Goal: Task Accomplishment & Management: Manage account settings

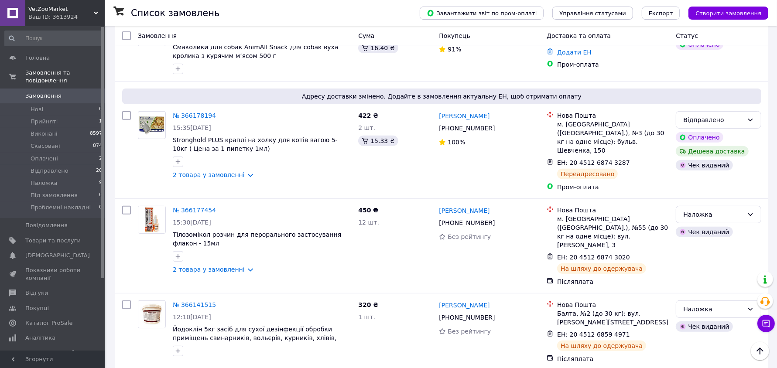
scroll to position [254, 0]
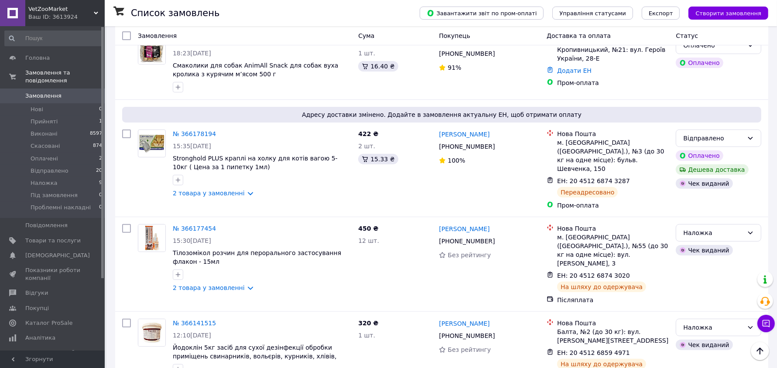
click at [33, 89] on link "Замовлення 0" at bounding box center [53, 96] width 107 height 15
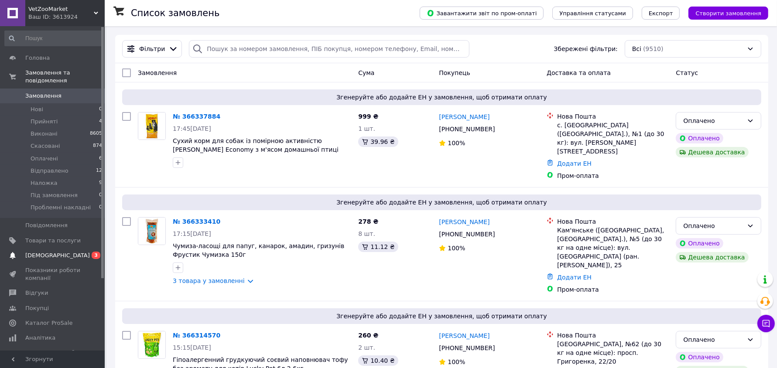
click at [64, 252] on span "[DEMOGRAPHIC_DATA]" at bounding box center [52, 256] width 55 height 8
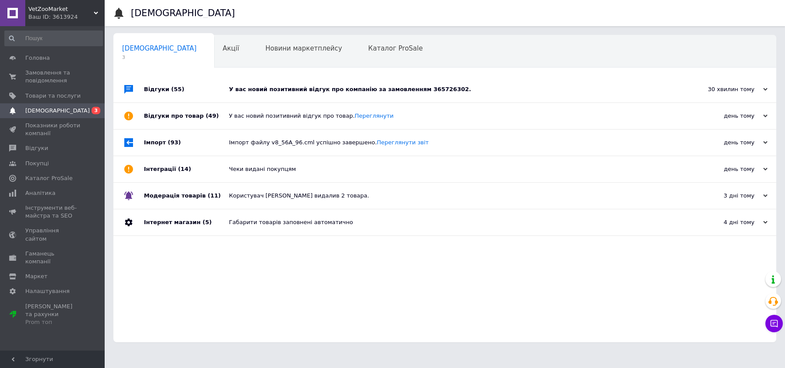
click at [261, 82] on div "У вас новий позитивний відгук про компанію за замовленням 365726302." at bounding box center [455, 89] width 452 height 26
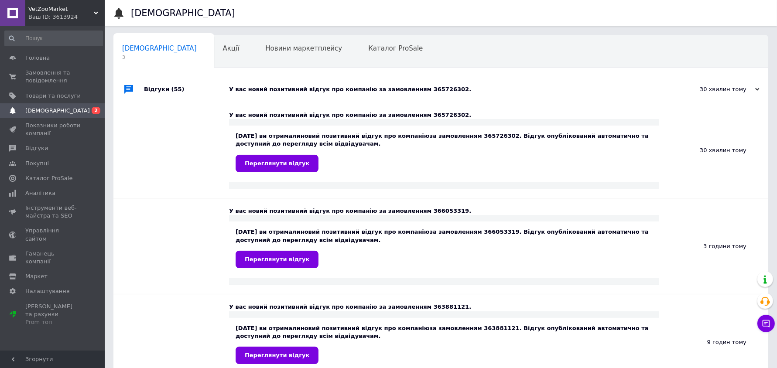
click at [261, 82] on div "У вас новий позитивний відгук про компанію за замовленням 365726302." at bounding box center [450, 89] width 443 height 26
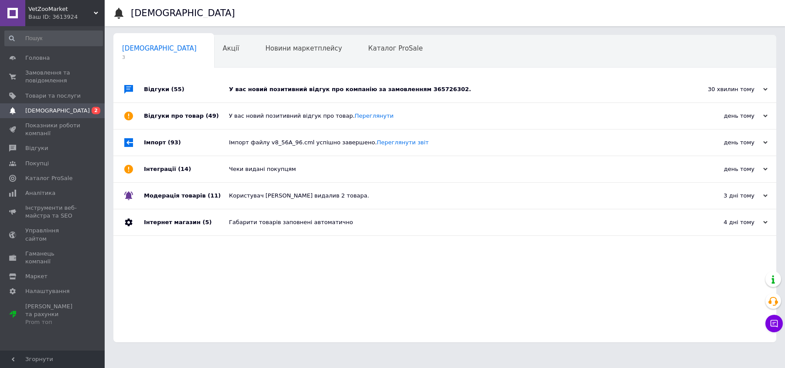
click at [254, 117] on div "У вас новий позитивний відгук про товар. Переглянути" at bounding box center [455, 116] width 452 height 8
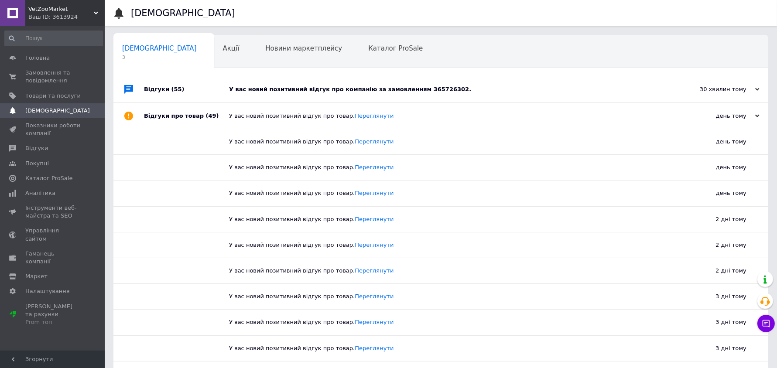
click at [254, 116] on div "У вас новий позитивний відгук про товар. Переглянути" at bounding box center [450, 116] width 443 height 8
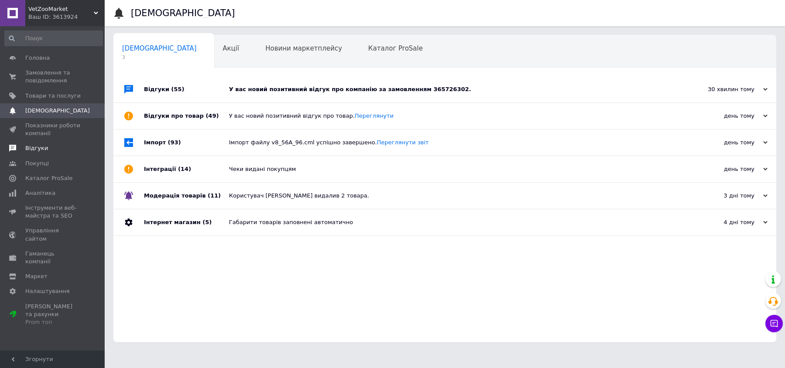
click at [47, 151] on span "Відгуки" at bounding box center [52, 148] width 55 height 8
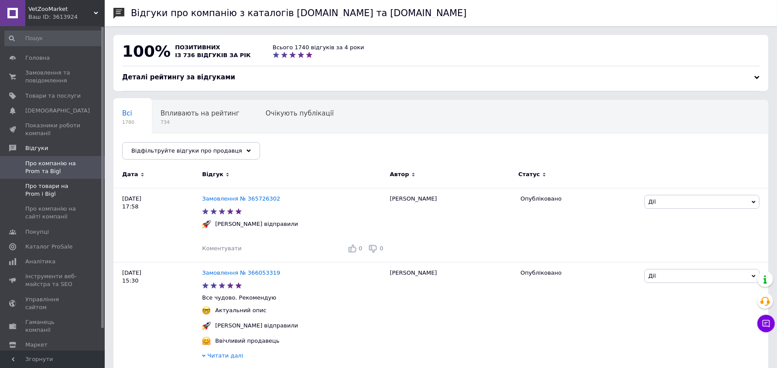
click at [67, 186] on span "Про товари на Prom і Bigl" at bounding box center [52, 190] width 55 height 16
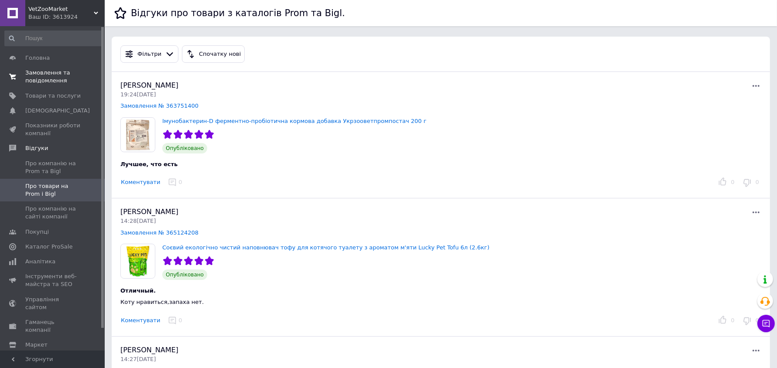
click at [56, 74] on span "Замовлення та повідомлення" at bounding box center [52, 77] width 55 height 16
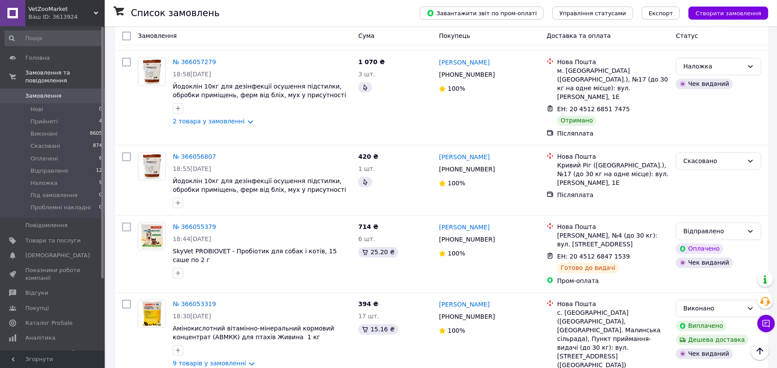
scroll to position [1745, 0]
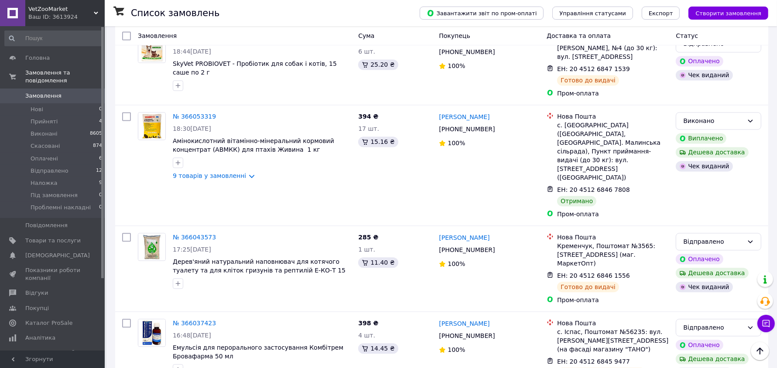
drag, startPoint x: 376, startPoint y: 174, endPoint x: 324, endPoint y: 270, distance: 109.1
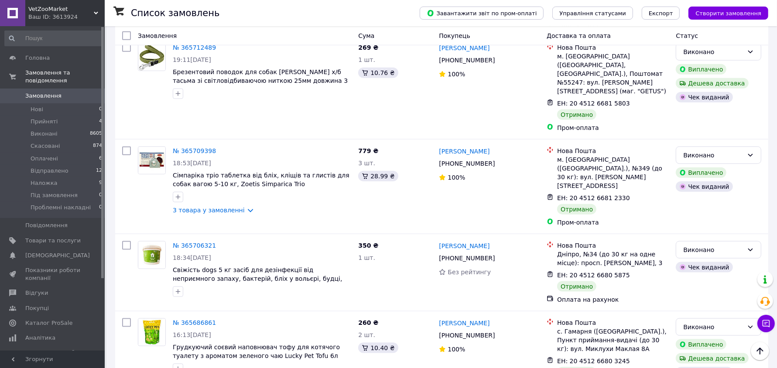
scroll to position [3982, 0]
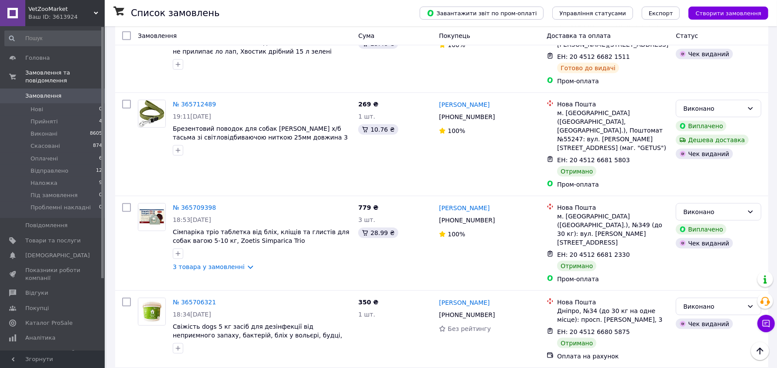
drag, startPoint x: 248, startPoint y: 284, endPoint x: 172, endPoint y: 273, distance: 76.8
copy span "Сухе молоко для новонароджених кошенят та вагітних кішок AnimAll VetLine Pro 30…"
drag, startPoint x: 282, startPoint y: 205, endPoint x: 371, endPoint y: 294, distance: 126.2
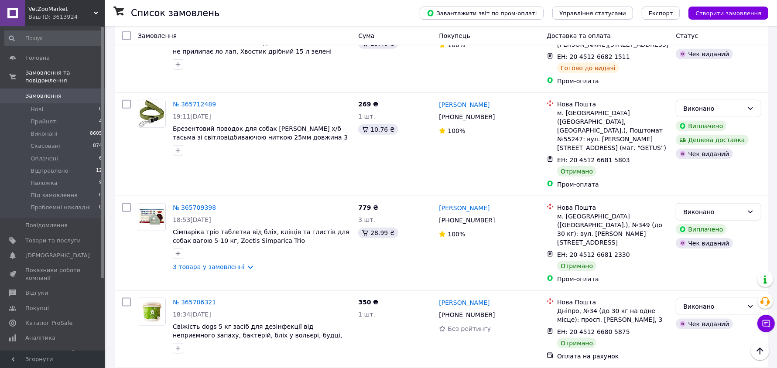
copy span "Сімпаріка тріо таблетка від бліх, кліщів та глистів для собак вагою 40-60 кг, Z…"
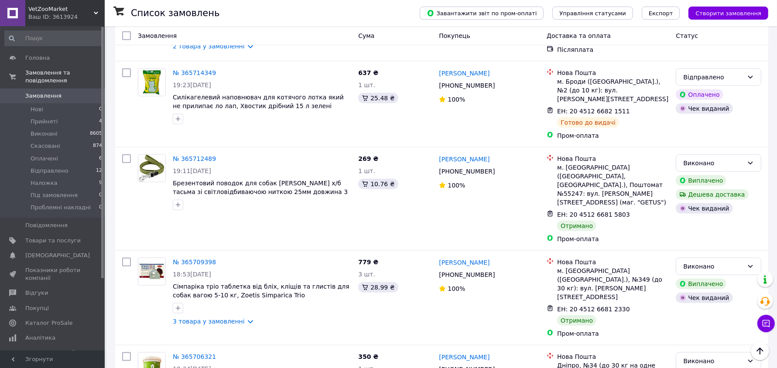
scroll to position [3927, 0]
drag, startPoint x: 317, startPoint y: 175, endPoint x: 170, endPoint y: 165, distance: 147.4
copy span "Грудкуючий соєвий наповнювач тофу для котячого туалету з ароматом зеленого чаю …"
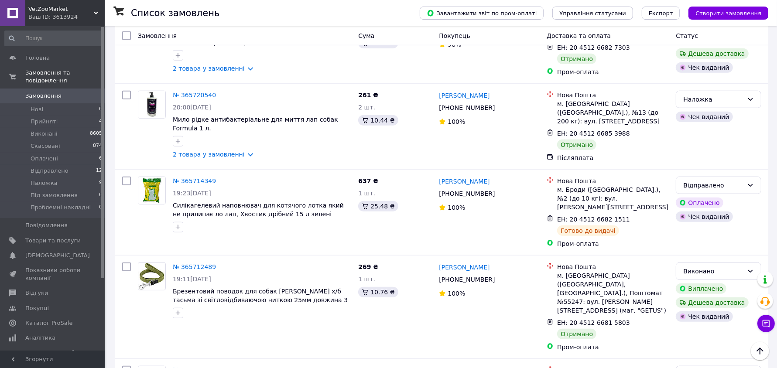
scroll to position [3818, 0]
drag, startPoint x: 287, startPoint y: 168, endPoint x: 343, endPoint y: 194, distance: 61.5
drag, startPoint x: 350, startPoint y: 208, endPoint x: 172, endPoint y: 195, distance: 177.7
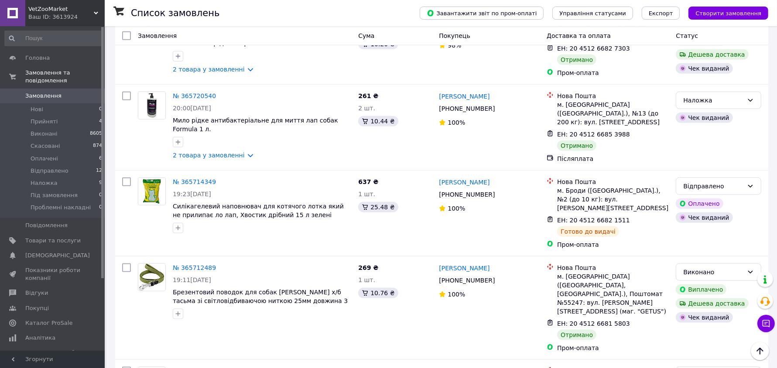
copy span "Свіжість dogs 5 кг засіб для дезінфекції від неприємного запаху, бактерій, бліх…"
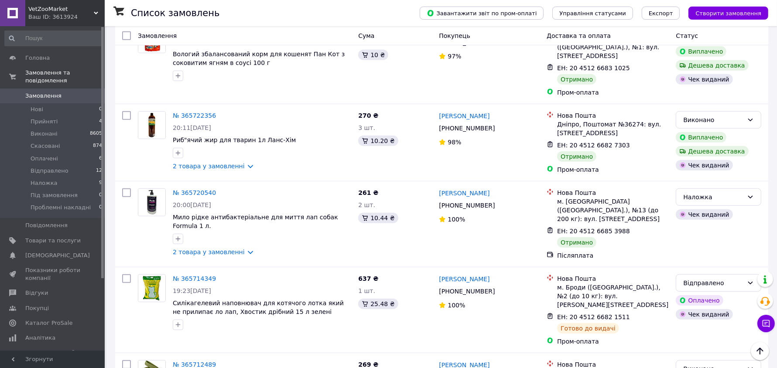
scroll to position [3709, 0]
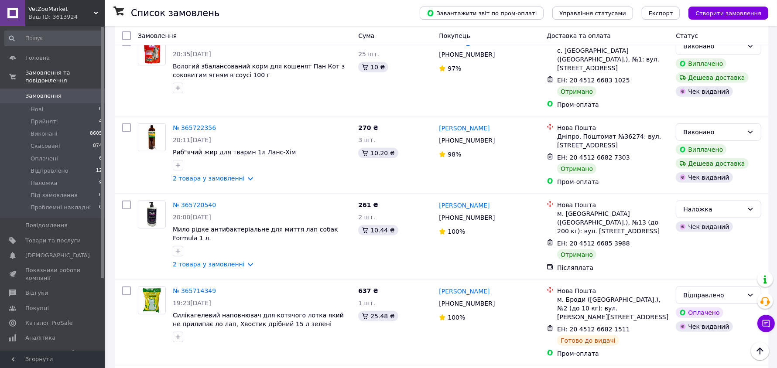
drag, startPoint x: 295, startPoint y: 229, endPoint x: 172, endPoint y: 223, distance: 122.7
copy span "Сімпаріка тріо таблетка від бліх, кліщів та глистів для собак вагою 5-10 кг, Zo…"
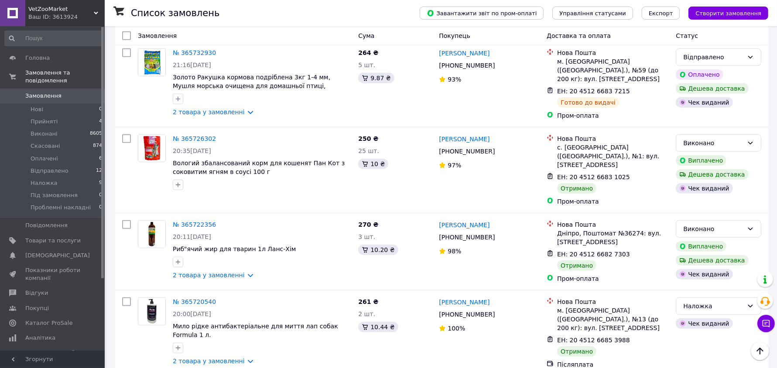
scroll to position [3600, 0]
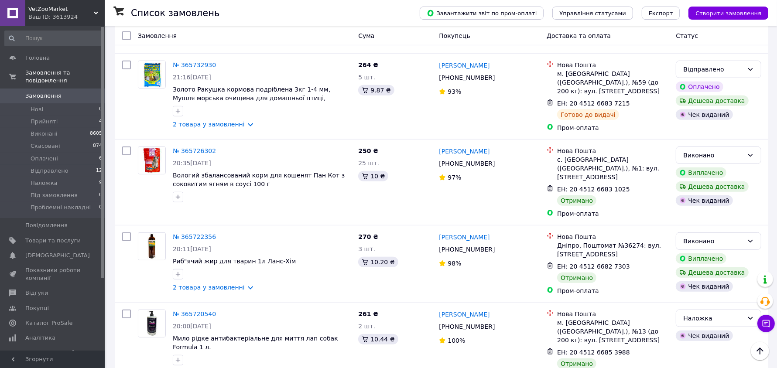
drag, startPoint x: 329, startPoint y: 257, endPoint x: 173, endPoint y: 249, distance: 156.0
copy span "Брезентовий поводок для собак [PERSON_NAME] х/б тасьма зі світловідбиваючою нит…"
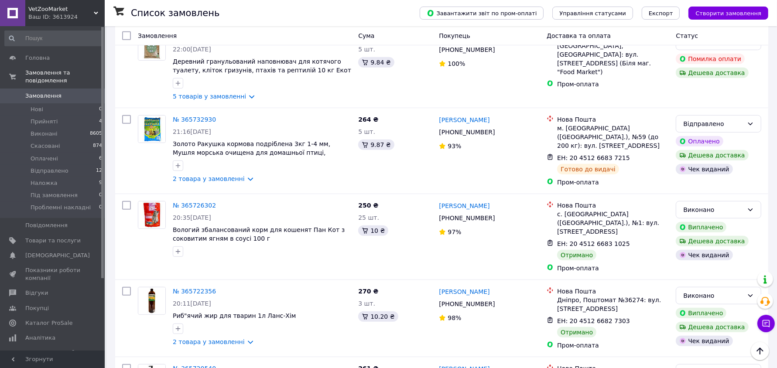
drag, startPoint x: 327, startPoint y: 233, endPoint x: 170, endPoint y: 225, distance: 157.3
copy span "Силікагелевий наповнювач для котячого лотка який не прилипає ло лап, Хвостик др…"
drag, startPoint x: 230, startPoint y: 160, endPoint x: 175, endPoint y: 147, distance: 57.3
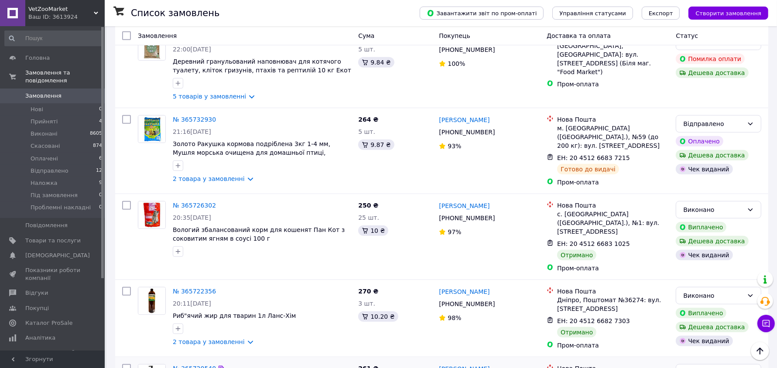
copy div "Мило рідке антибактеріальне для миття лап собак Formula 1 л."
click at [219, 366] on icon at bounding box center [221, 368] width 5 height 5
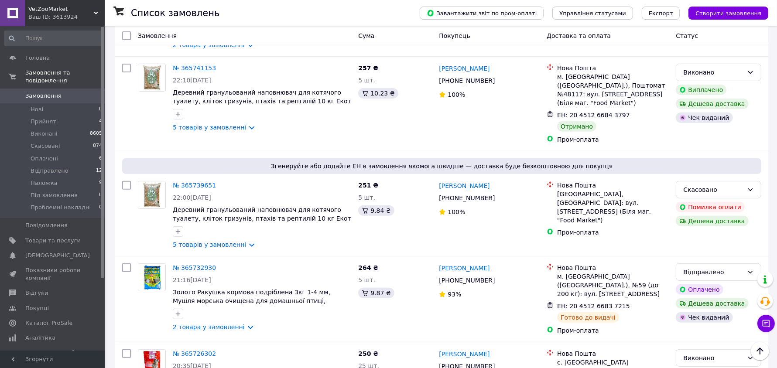
scroll to position [3382, 0]
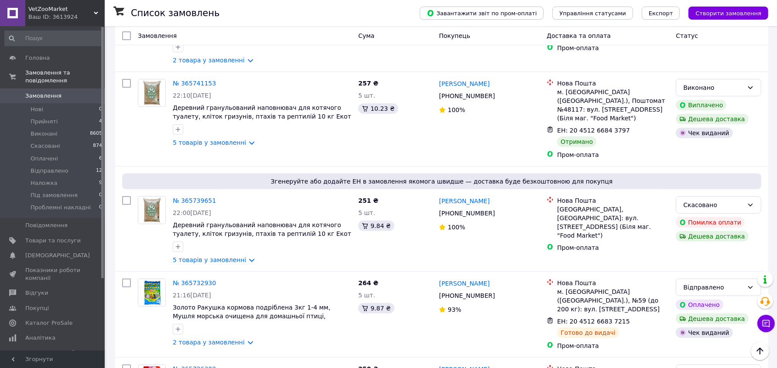
drag, startPoint x: 300, startPoint y: 238, endPoint x: 171, endPoint y: 237, distance: 129.6
copy span "Риб"ячий жир для тварин 1л Ланс-Хім"
drag, startPoint x: 274, startPoint y: 164, endPoint x: 170, endPoint y: 159, distance: 104.8
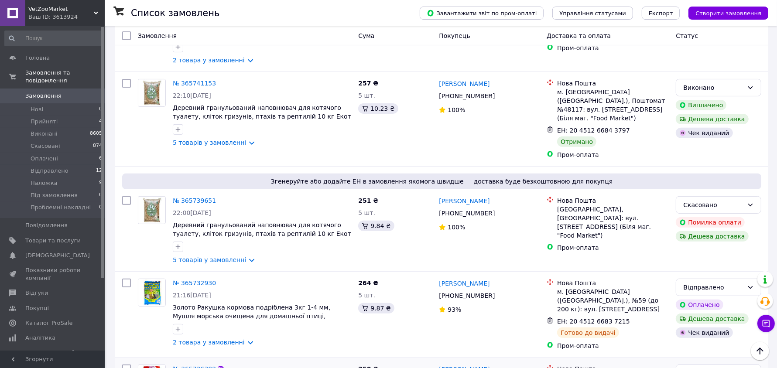
copy span "Вологий збалансований корм для кошенят Пан Кот з соковитим ягням в соусі 100 г"
click at [219, 367] on icon at bounding box center [221, 369] width 5 height 5
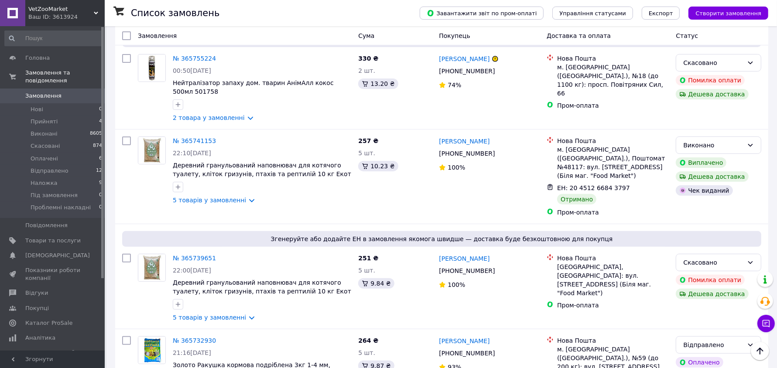
scroll to position [3273, 0]
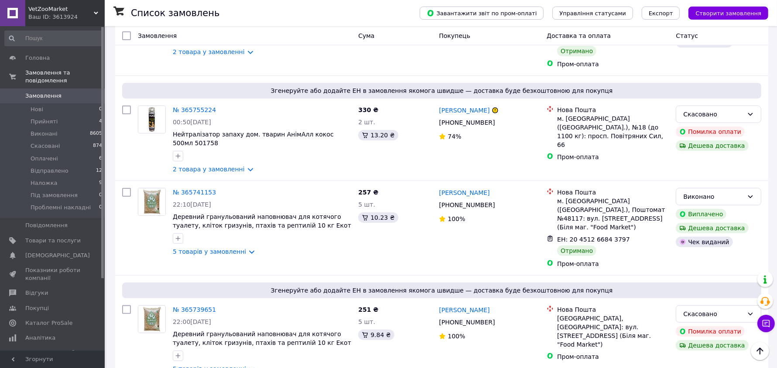
drag, startPoint x: 350, startPoint y: 192, endPoint x: 172, endPoint y: 185, distance: 177.3
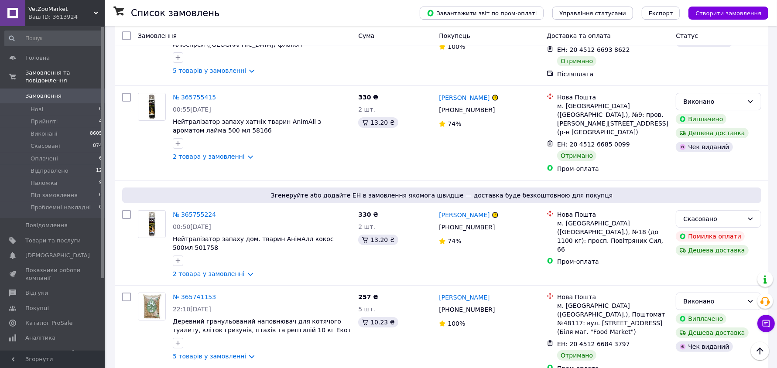
scroll to position [3164, 0]
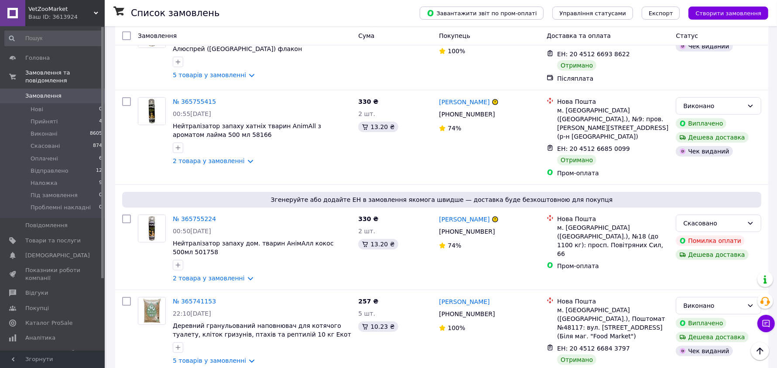
drag, startPoint x: 312, startPoint y: 218, endPoint x: 172, endPoint y: 210, distance: 140.3
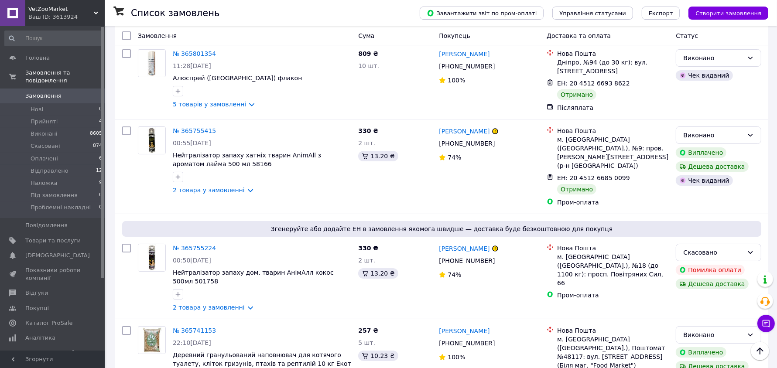
scroll to position [3109, 0]
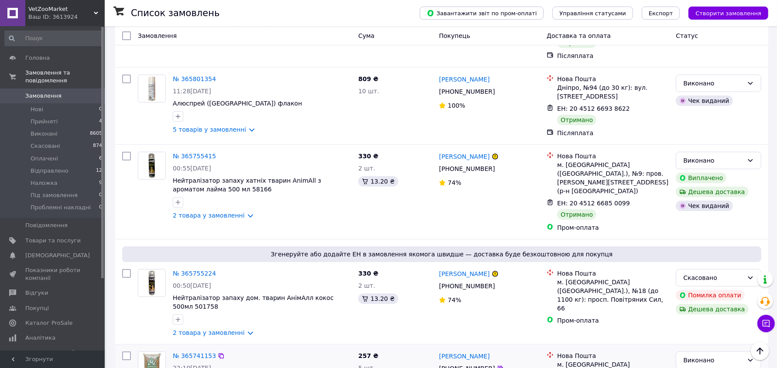
drag, startPoint x: 326, startPoint y: 164, endPoint x: 171, endPoint y: 155, distance: 155.2
click at [218, 353] on icon at bounding box center [221, 356] width 7 height 7
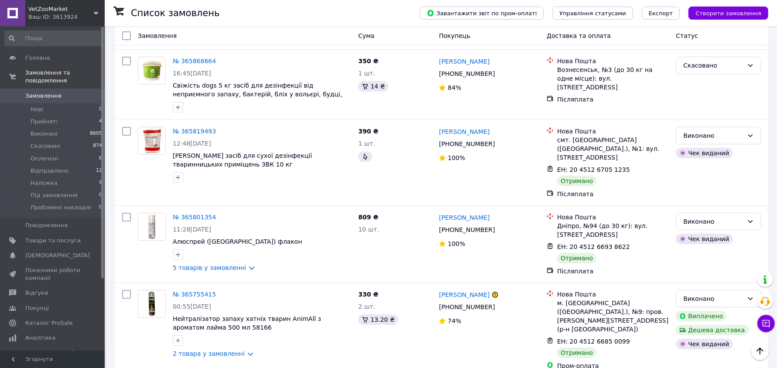
scroll to position [2945, 0]
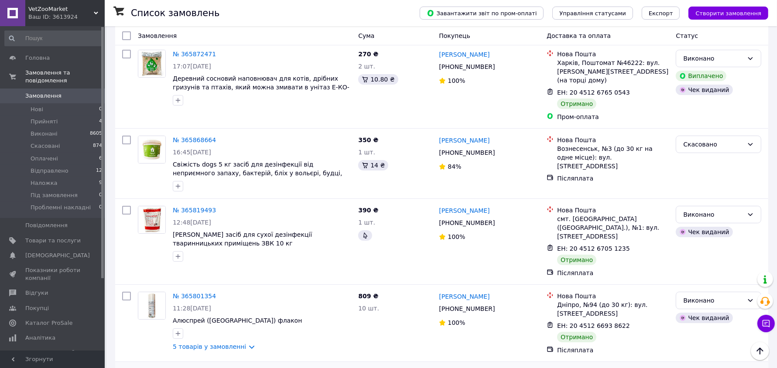
scroll to position [2891, 0]
drag, startPoint x: 216, startPoint y: 189, endPoint x: 171, endPoint y: 184, distance: 44.8
click at [219, 368] on icon at bounding box center [221, 374] width 5 height 5
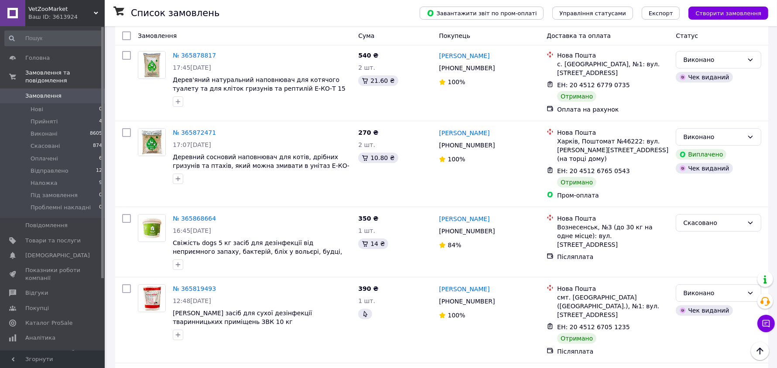
scroll to position [2782, 0]
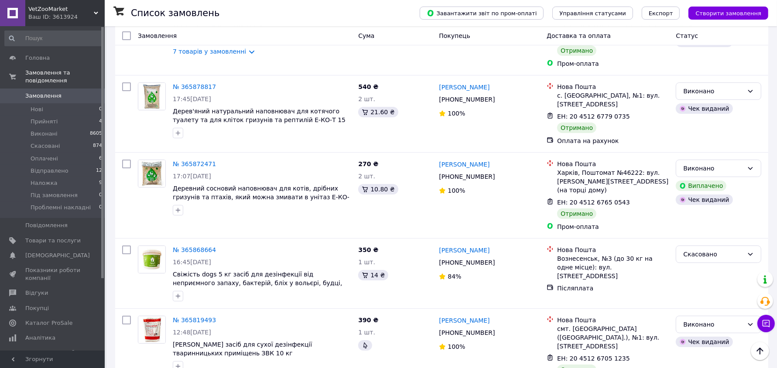
drag, startPoint x: 270, startPoint y: 223, endPoint x: 168, endPoint y: 214, distance: 102.0
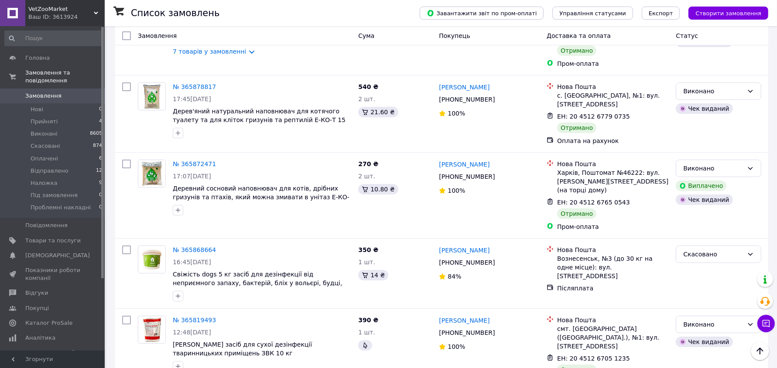
drag, startPoint x: 256, startPoint y: 216, endPoint x: 171, endPoint y: 215, distance: 84.2
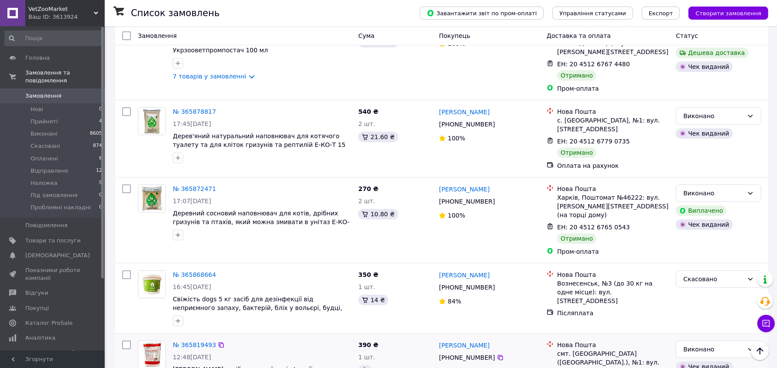
scroll to position [2727, 0]
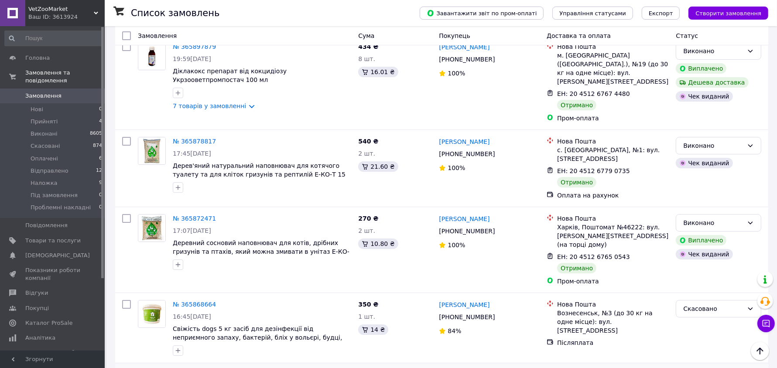
drag, startPoint x: 203, startPoint y: 196, endPoint x: 169, endPoint y: 191, distance: 34.1
click at [218, 368] on icon at bounding box center [221, 374] width 7 height 7
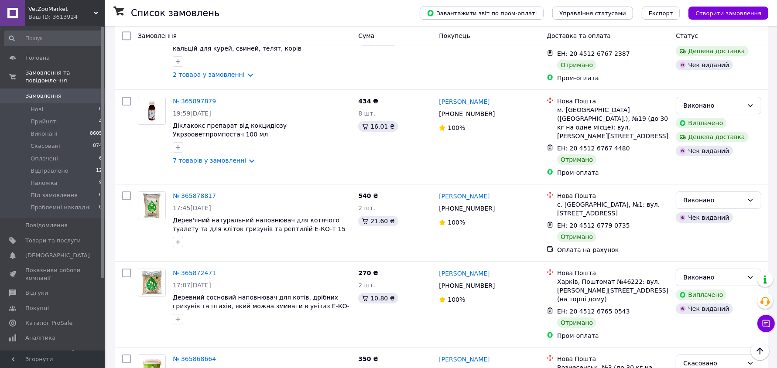
scroll to position [2673, 0]
drag, startPoint x: 352, startPoint y: 185, endPoint x: 171, endPoint y: 176, distance: 180.4
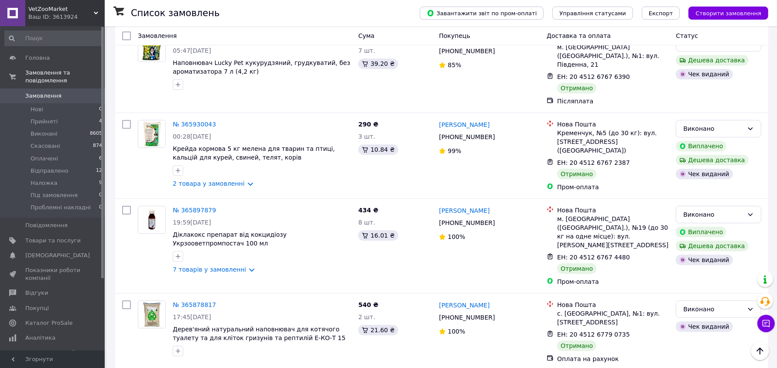
drag, startPoint x: 312, startPoint y: 217, endPoint x: 248, endPoint y: 242, distance: 68.6
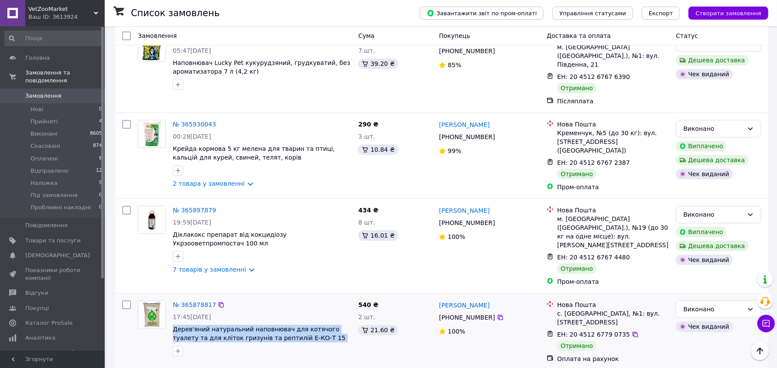
drag, startPoint x: 312, startPoint y: 139, endPoint x: 170, endPoint y: 131, distance: 142.1
click at [170, 297] on div "№ 365878817 17:45, 09.10.2025 Дерев'яний натуральний наповнювач для котячого ту…" at bounding box center [261, 328] width 185 height 63
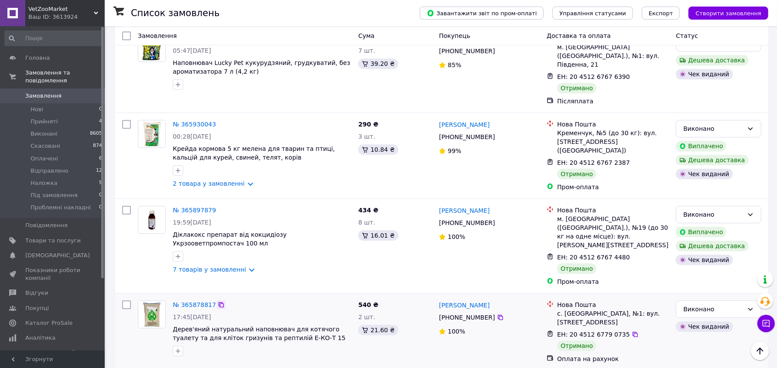
click at [219, 302] on icon at bounding box center [221, 304] width 5 height 5
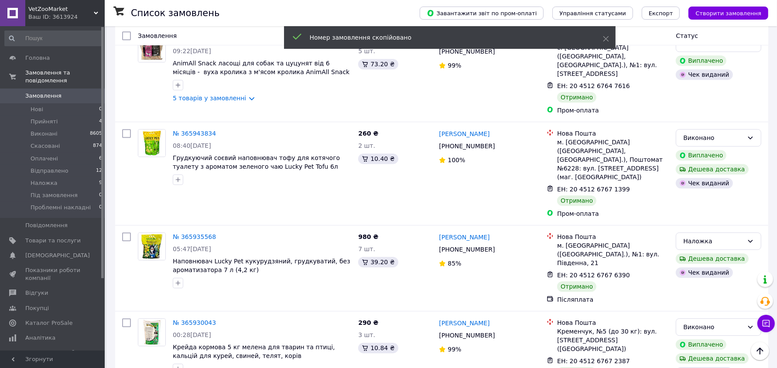
scroll to position [2345, 0]
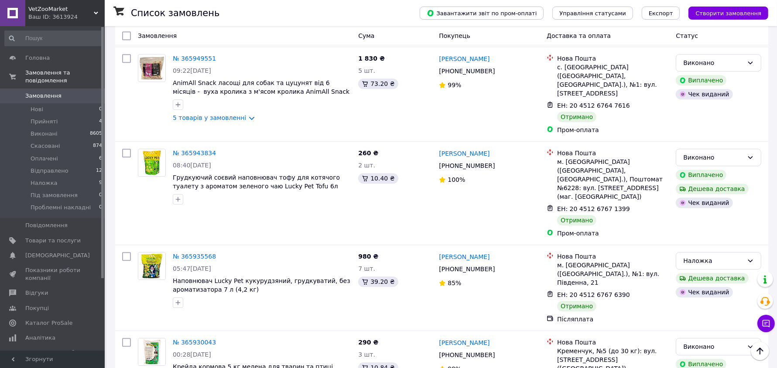
drag, startPoint x: 218, startPoint y: 273, endPoint x: 172, endPoint y: 263, distance: 46.8
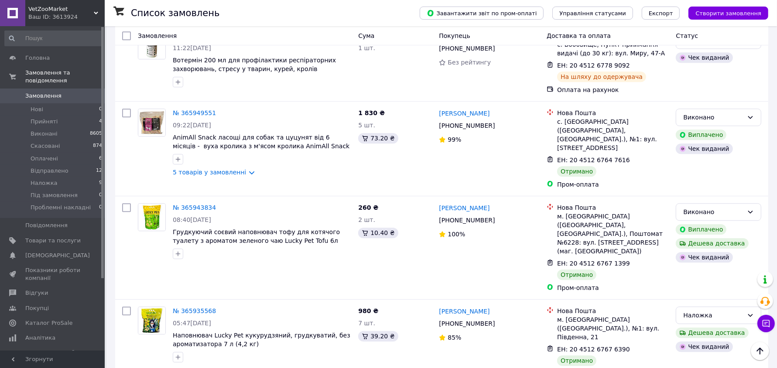
scroll to position [2291, 0]
drag, startPoint x: 262, startPoint y: 242, endPoint x: 172, endPoint y: 236, distance: 90.1
drag, startPoint x: 253, startPoint y: 168, endPoint x: 243, endPoint y: 168, distance: 9.6
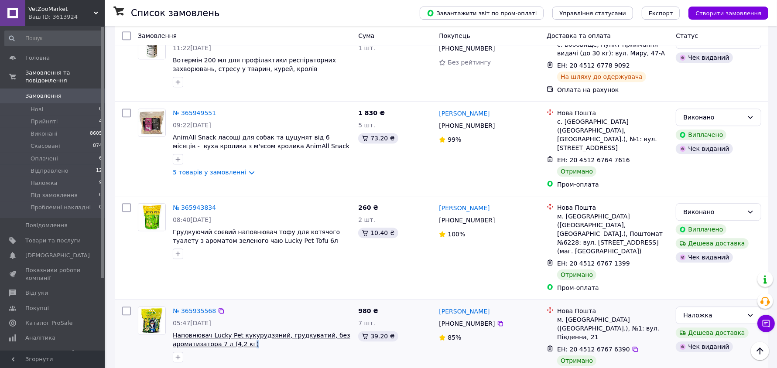
click at [243, 331] on span "Наповнювач Lucky Pet кукурудзяний, грудкуватий, без ароматизатора 7 л (4,2 кг)" at bounding box center [262, 339] width 178 height 17
click at [243, 332] on span "Наповнювач Lucky Pet кукурудзяний, грудкуватий, без ароматизатора 7 л (4,2 кг)" at bounding box center [262, 340] width 178 height 16
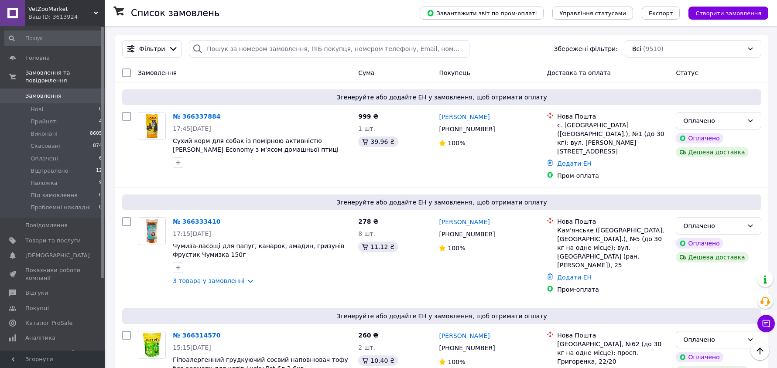
scroll to position [2291, 0]
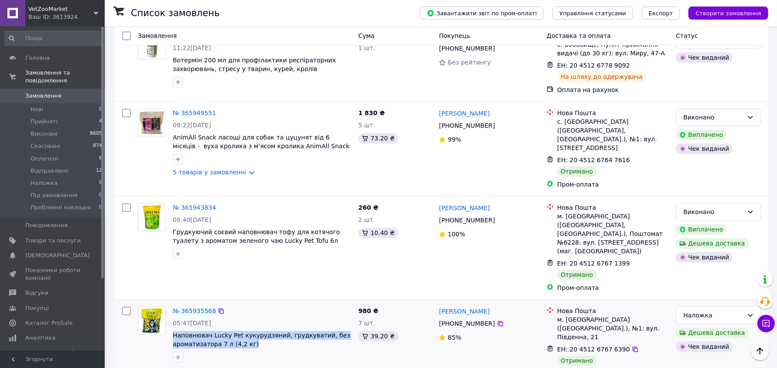
drag, startPoint x: 259, startPoint y: 168, endPoint x: 171, endPoint y: 158, distance: 89.2
click at [171, 303] on div "№ 365935568 05:47, 10.10.2025 Наповнювач Lucky Pet кукурудзяний, грудкуватий, б…" at bounding box center [261, 334] width 185 height 63
copy span "Наповнювач Lucky Pet кукурудзяний, грудкуватий, без ароматизатора 7 л (4,2 кг)"
click at [219, 309] on icon at bounding box center [221, 311] width 5 height 5
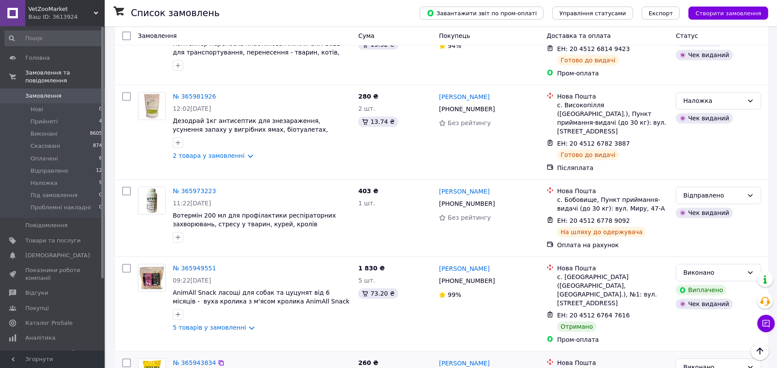
scroll to position [2127, 0]
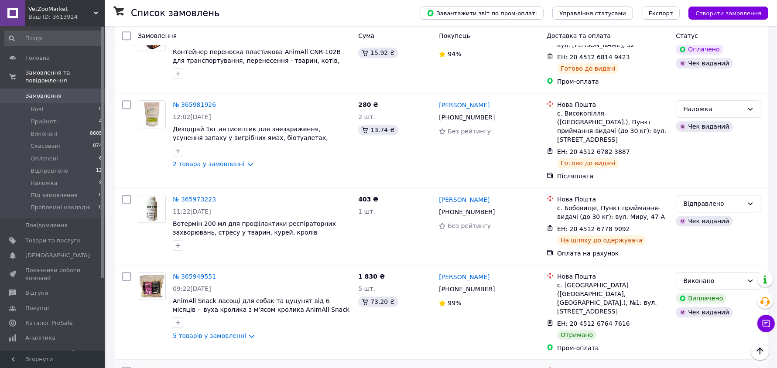
drag, startPoint x: 253, startPoint y: 239, endPoint x: 173, endPoint y: 238, distance: 79.9
copy span "Грудкуючий соєвий наповнювач тофу для котячого туалету з ароматом зеленого чаю …"
click at [218, 368] on icon at bounding box center [221, 371] width 7 height 7
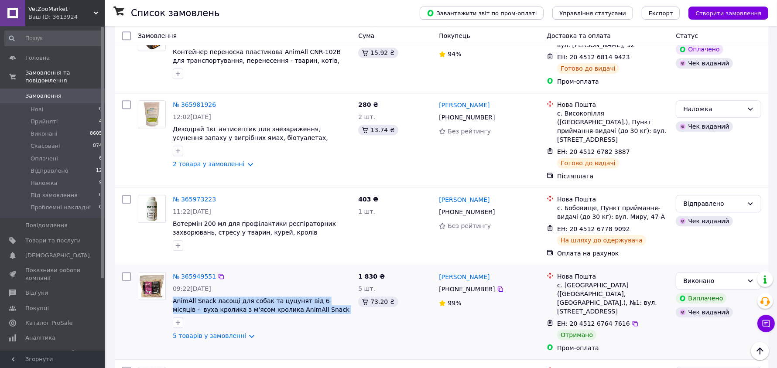
drag, startPoint x: 305, startPoint y: 158, endPoint x: 169, endPoint y: 151, distance: 135.9
click at [169, 269] on div "№ 365949551 09:22, 10.10.2025 AnimAll Snack ласощі для собак та цуцунят від 6 м…" at bounding box center [261, 306] width 185 height 75
copy span "AnimAll Snack ласощі для собак та цуцунят від 6 місяців - вуха кролика з м'ясом…"
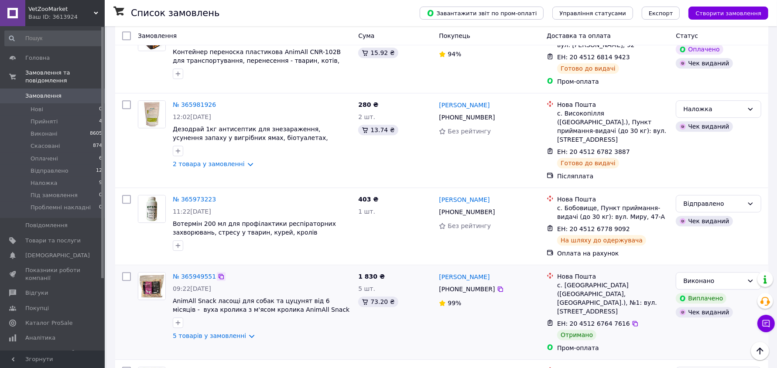
click at [218, 273] on icon at bounding box center [221, 276] width 7 height 7
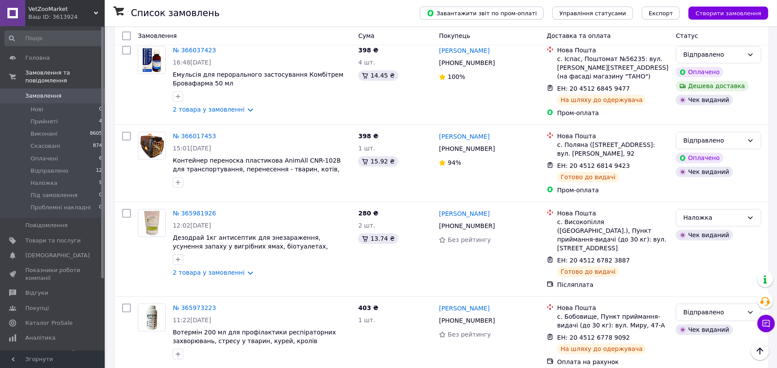
scroll to position [2018, 0]
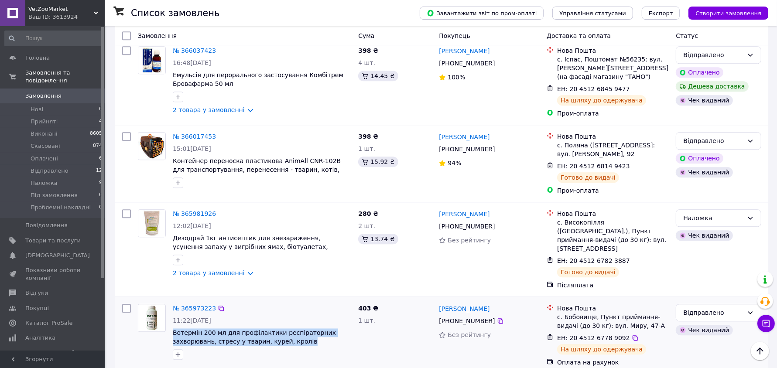
drag, startPoint x: 243, startPoint y: 183, endPoint x: 171, endPoint y: 180, distance: 72.1
click at [171, 301] on div "№ 365973223 11:22, 10.10.2025 Вотермін 200 мл для профілактики респіраторних за…" at bounding box center [261, 332] width 185 height 63
copy span "Вотермін 200 мл для профілактики респіраторних захворювань, стресу у тварин, ку…"
click at [218, 305] on icon at bounding box center [221, 308] width 7 height 7
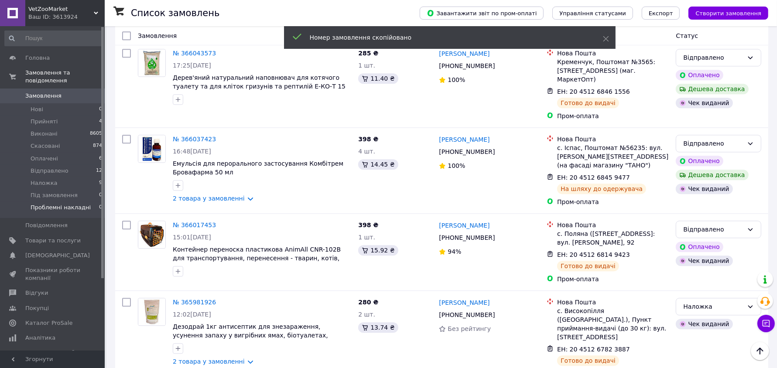
scroll to position [1909, 0]
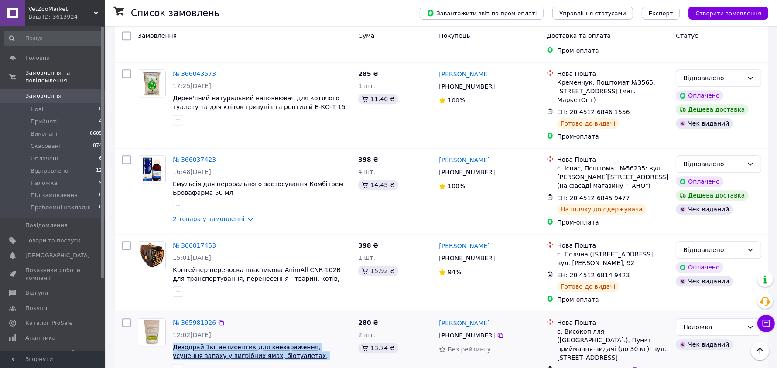
drag, startPoint x: 342, startPoint y: 213, endPoint x: 172, endPoint y: 204, distance: 170.0
click at [173, 343] on span "Дезодрай 1кг антисептик для знезараження, усунення запаху у вигрібних ямах, біо…" at bounding box center [262, 351] width 178 height 17
copy span "Дезодрай 1кг антисептик для знезараження, усунення запаху у вигрібних ямах, біо…"
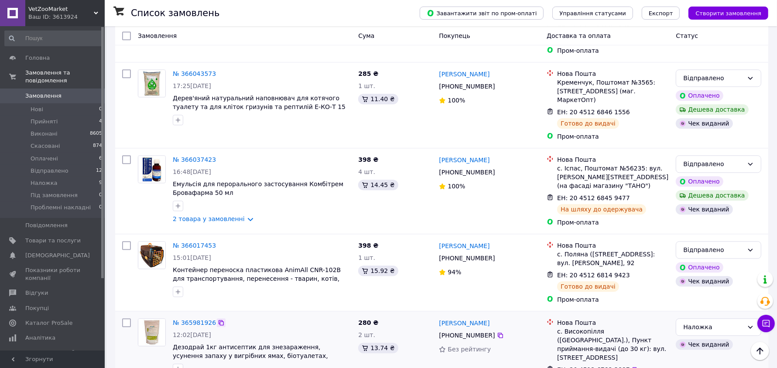
click at [219, 320] on icon at bounding box center [221, 322] width 5 height 5
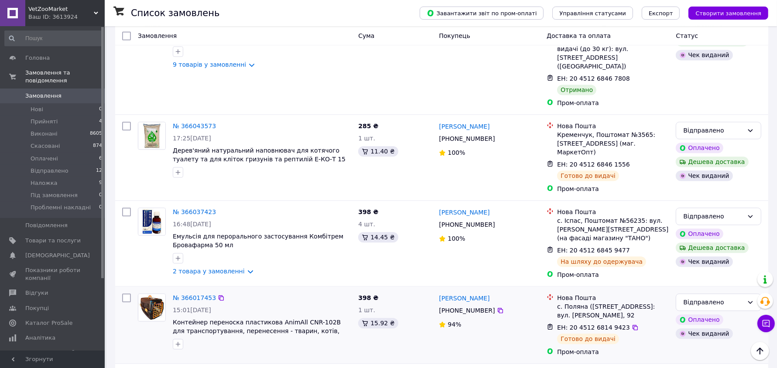
scroll to position [1855, 0]
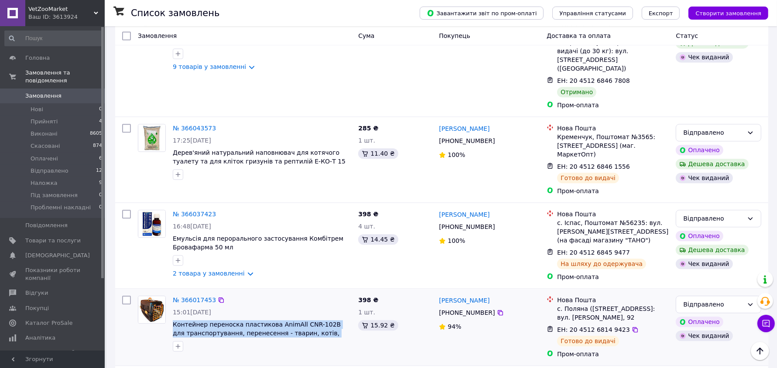
drag, startPoint x: 352, startPoint y: 184, endPoint x: 172, endPoint y: 171, distance: 180.3
click at [172, 292] on div "№ 366017453 15:01, 10.10.2025 Контейнер переноска пластикова AnimAll CNR-102В д…" at bounding box center [261, 323] width 185 height 63
copy span "Контейнер переноска пластикова AnimAll CNR-102В для транспортування, перенесенн…"
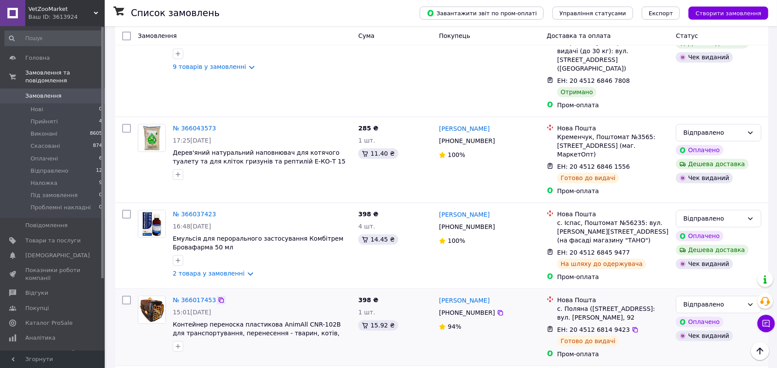
click at [218, 297] on icon at bounding box center [221, 300] width 7 height 7
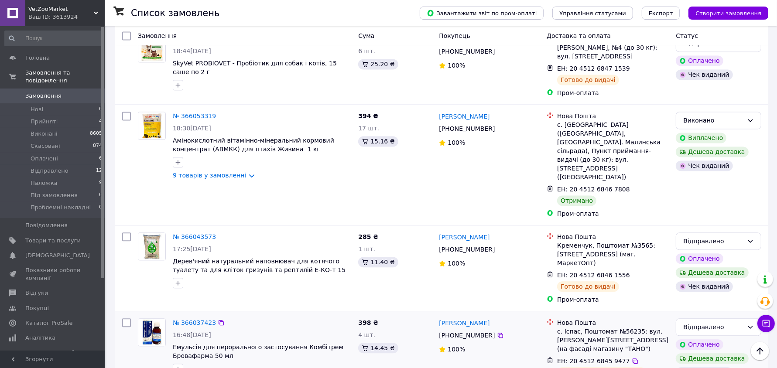
scroll to position [1745, 0]
drag, startPoint x: 230, startPoint y: 204, endPoint x: 173, endPoint y: 198, distance: 57.1
click at [173, 343] on span "Емульсія для перорального застосування Комбітрем Бровафарма 50 мл" at bounding box center [262, 351] width 178 height 17
copy span "Емульсія для перорального застосування Комбітрем Бровафарма 50 мл"
click at [218, 320] on icon at bounding box center [221, 323] width 7 height 7
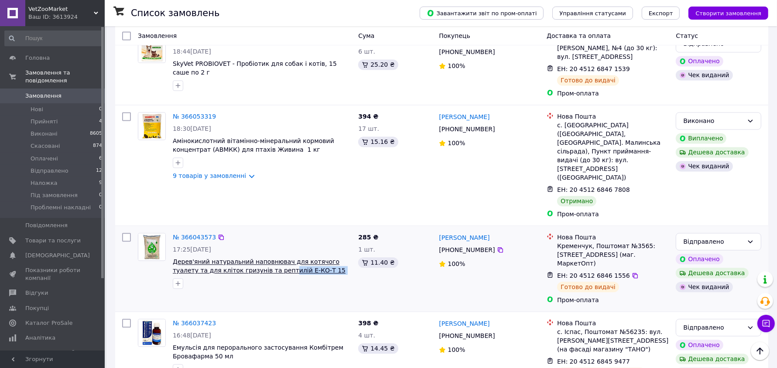
drag, startPoint x: 277, startPoint y: 126, endPoint x: 217, endPoint y: 124, distance: 59.4
click at [225, 257] on span "Дерев'яний натуральний наповнювач для котячого туалету та для кліток гризунів т…" at bounding box center [262, 265] width 178 height 17
click at [312, 257] on span "Дерев'яний натуральний наповнювач для котячого туалету та для кліток гризунів т…" at bounding box center [262, 265] width 178 height 17
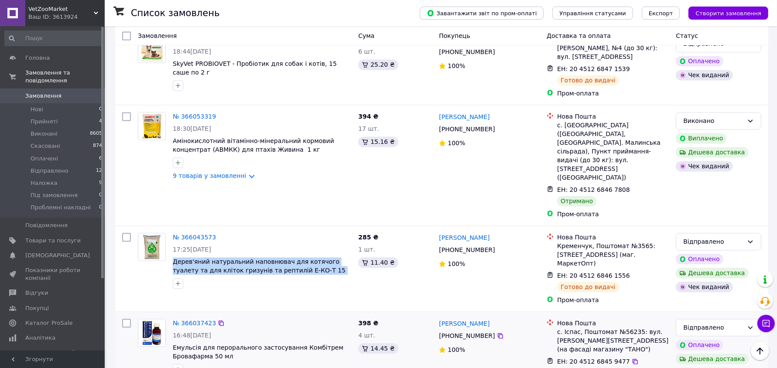
drag, startPoint x: 309, startPoint y: 129, endPoint x: 283, endPoint y: 175, distance: 53.3
click at [175, 257] on span "Дерев'яний натуральний наповнювач для котячого туалету та для кліток гризунів т…" at bounding box center [262, 265] width 178 height 17
copy span "Дерев'яний натуральний наповнювач для котячого туалету та для кліток гризунів т…"
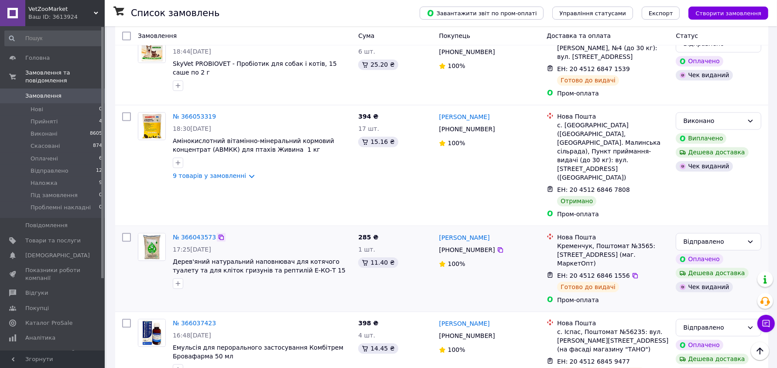
click at [218, 234] on icon at bounding box center [221, 237] width 7 height 7
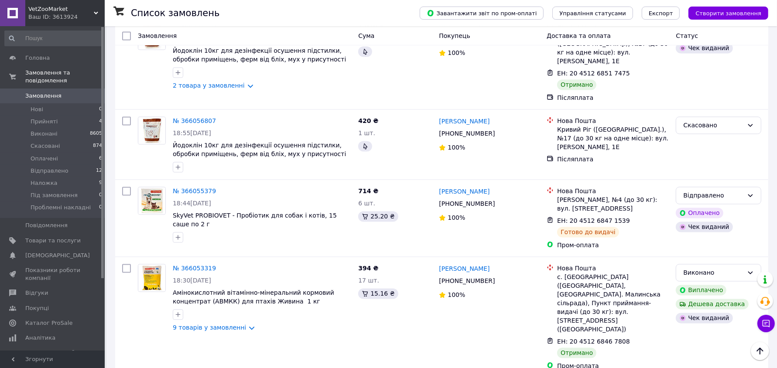
scroll to position [1582, 0]
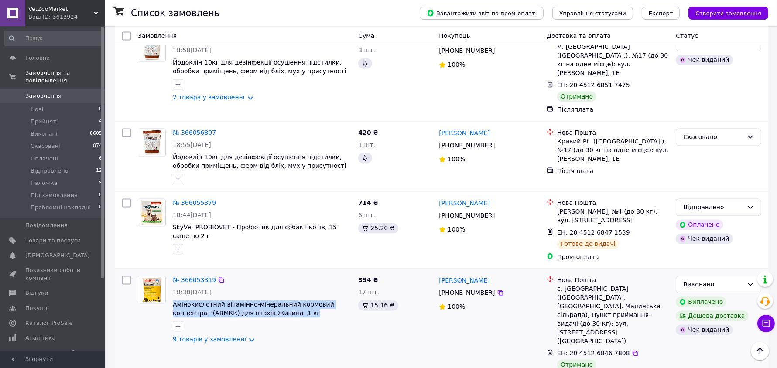
drag, startPoint x: 230, startPoint y: 196, endPoint x: 172, endPoint y: 190, distance: 57.9
click at [172, 272] on div "№ 366053319 18:30, 10.10.2025 Амінокислотний вітамінно-мінеральний кормовий кон…" at bounding box center [261, 309] width 185 height 75
copy span "Амінокислотний вітамінно-мінеральний кормовий концентрат (АВМКК) для птахів Жив…"
click at [219, 278] on icon at bounding box center [221, 280] width 5 height 5
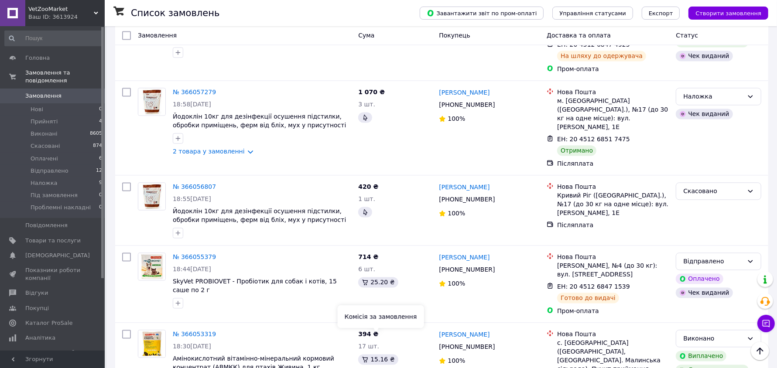
scroll to position [1527, 0]
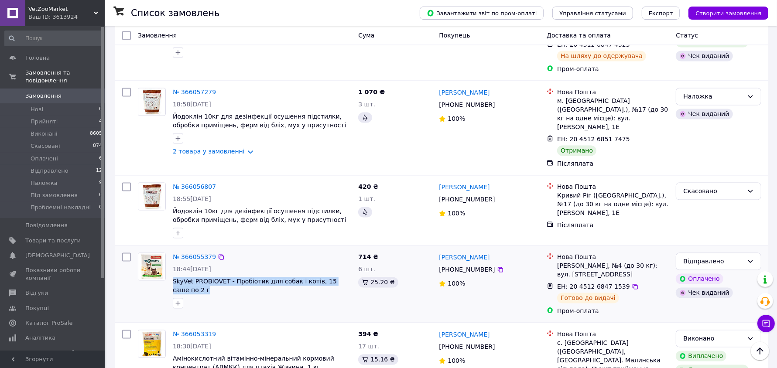
drag, startPoint x: 350, startPoint y: 166, endPoint x: 171, endPoint y: 166, distance: 179.3
click at [171, 250] on div "№ 366055379 18:44, 10.10.2025 SkyVet PROBIOVET - Пробіотик для собак і котів, 1…" at bounding box center [261, 281] width 185 height 63
copy span "SkyVet PROBIOVET - Пробіотик для собак і котів, 15 саше по 2 г"
click at [219, 255] on icon at bounding box center [221, 257] width 5 height 5
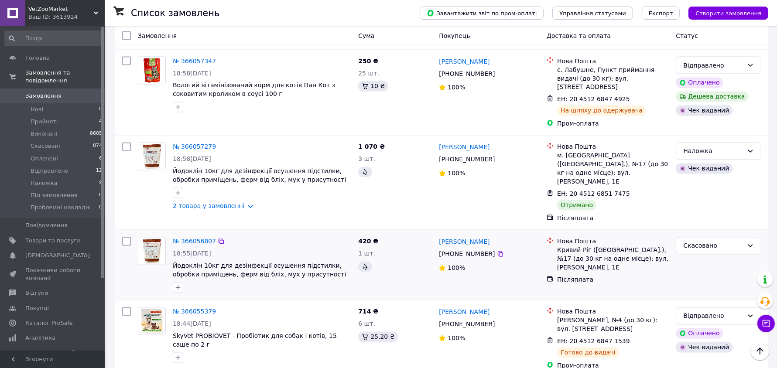
scroll to position [1473, 0]
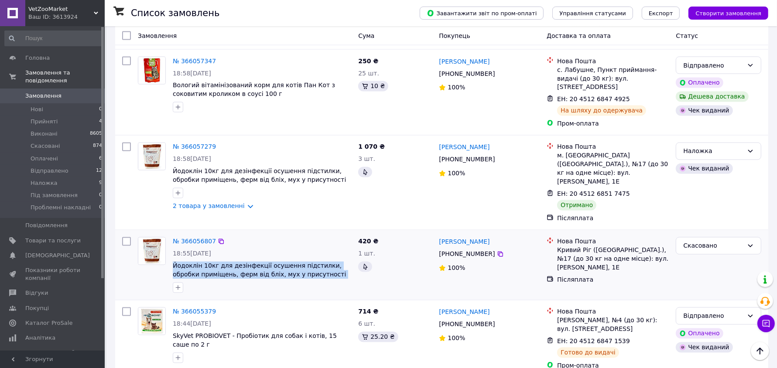
drag, startPoint x: 338, startPoint y: 157, endPoint x: 171, endPoint y: 149, distance: 166.9
click at [171, 234] on div "№ 366056807 18:55, 10.10.2025 Йодоклін 10кг для дезінфекції осушення підстилки,…" at bounding box center [261, 265] width 185 height 63
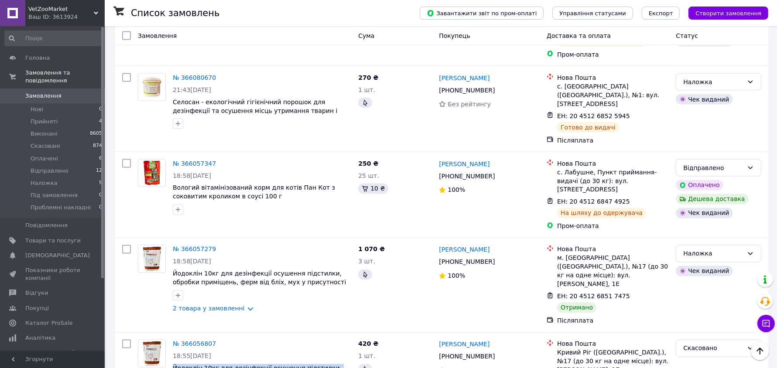
scroll to position [1364, 0]
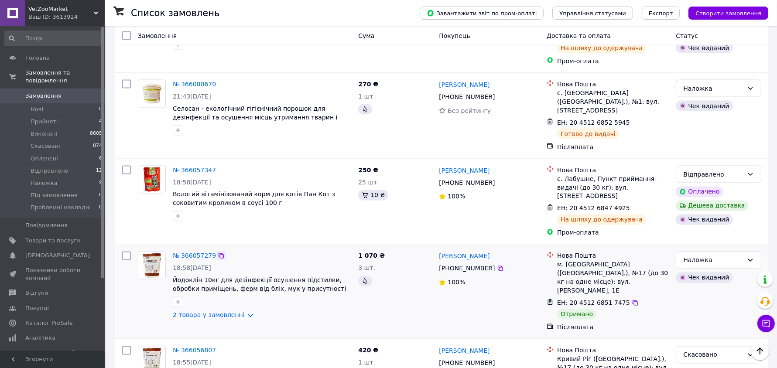
click at [218, 253] on icon at bounding box center [221, 256] width 7 height 7
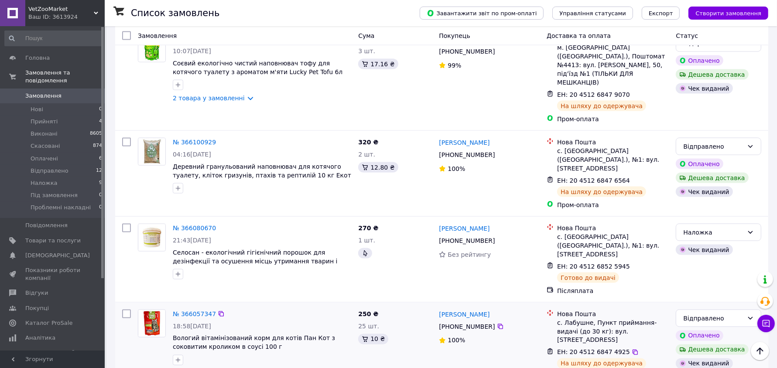
scroll to position [1200, 0]
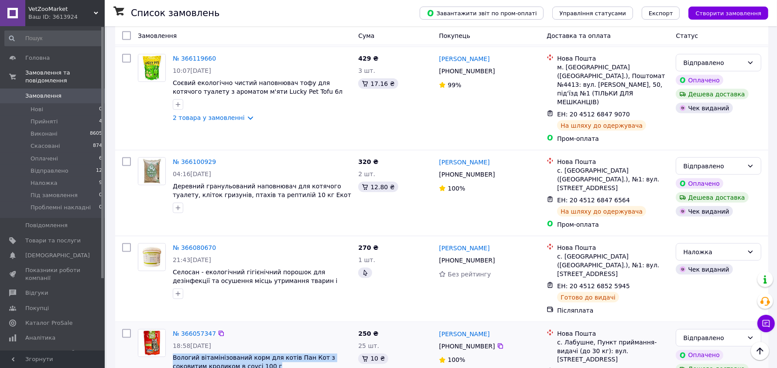
drag, startPoint x: 263, startPoint y: 274, endPoint x: 171, endPoint y: 260, distance: 92.4
click at [171, 326] on div "№ 366057347 18:58, 10.10.2025 Вологий вітамінізований корм для котів Пан Кот з …" at bounding box center [261, 357] width 185 height 63
click at [218, 330] on icon at bounding box center [221, 333] width 7 height 7
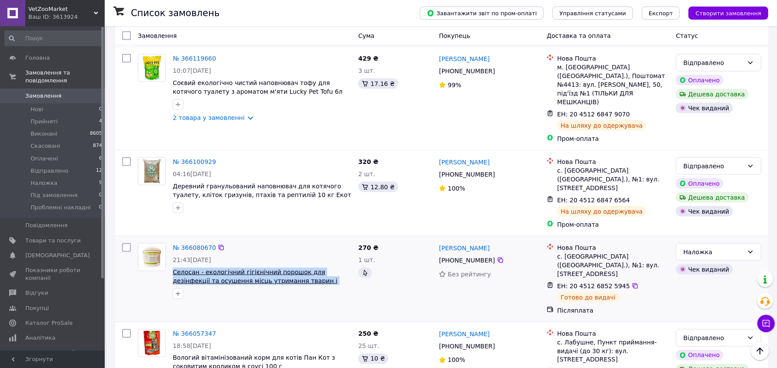
drag, startPoint x: 286, startPoint y: 188, endPoint x: 173, endPoint y: 184, distance: 113.1
click at [173, 268] on span "Селосан - екологічний гігієнічний порошок для дезінфекції та осушення місць утр…" at bounding box center [262, 276] width 178 height 17
click at [218, 244] on icon at bounding box center [221, 247] width 7 height 7
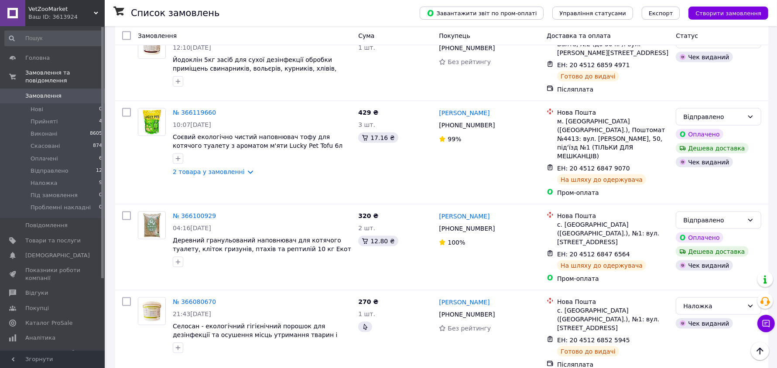
scroll to position [1145, 0]
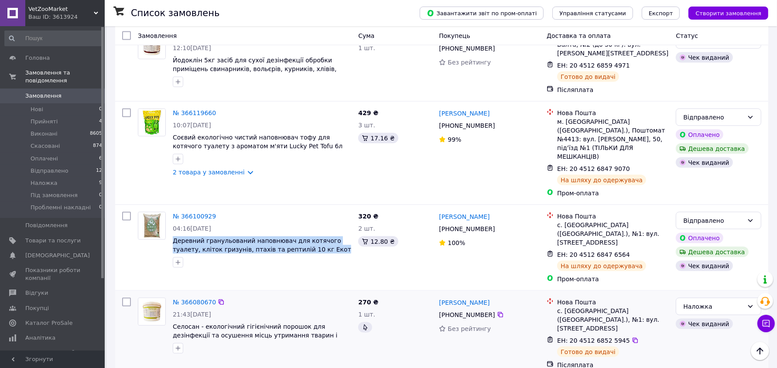
drag, startPoint x: 302, startPoint y: 166, endPoint x: 272, endPoint y: 203, distance: 47.2
click at [171, 209] on div "№ 366100929 04:16, 11.10.2025 Деревний гранульований наповнювач для котячого ту…" at bounding box center [261, 240] width 185 height 63
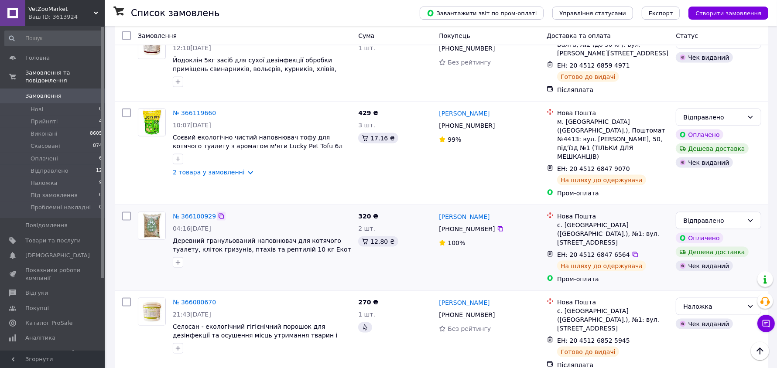
click at [219, 214] on icon at bounding box center [221, 216] width 5 height 5
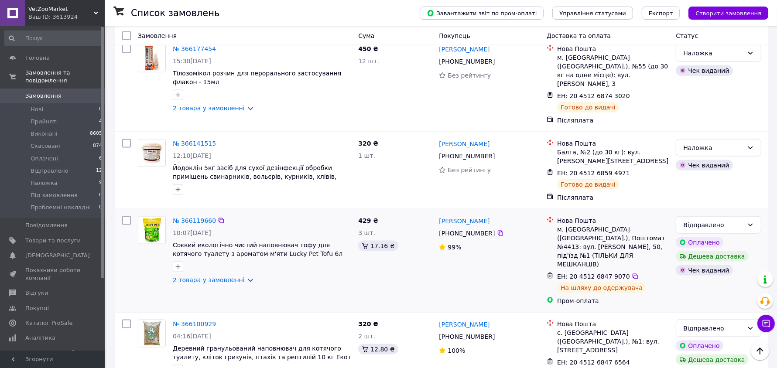
scroll to position [1036, 0]
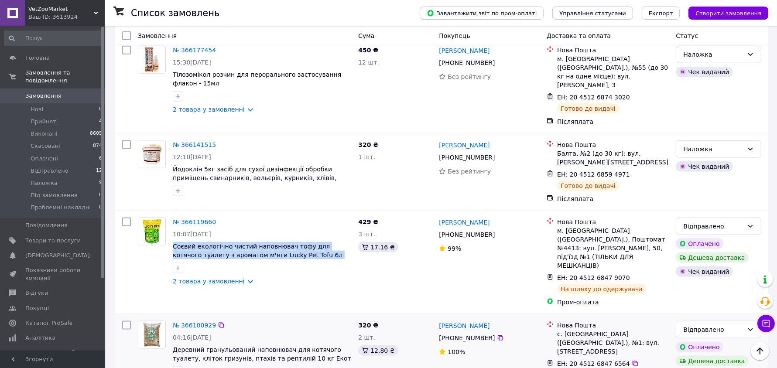
drag, startPoint x: 313, startPoint y: 192, endPoint x: 325, endPoint y: 259, distance: 68.2
click at [170, 214] on div "№ 366119660 10:07, 11.10.2025 Соєвий екологічно чистий наповнювач тофу для котя…" at bounding box center [261, 251] width 185 height 75
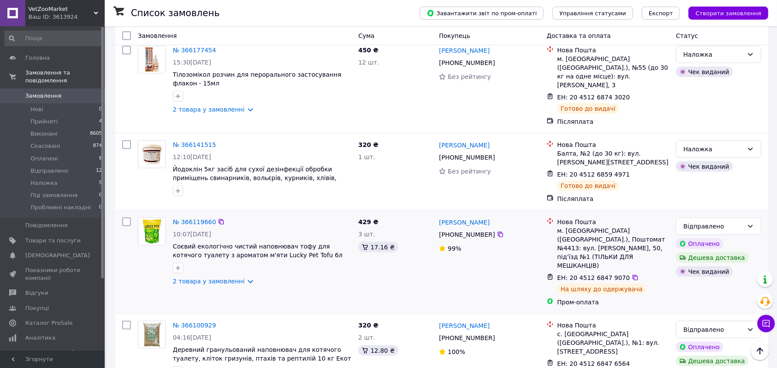
click at [211, 217] on div "№ 366119660" at bounding box center [194, 222] width 45 height 10
click at [219, 219] on icon at bounding box center [221, 221] width 5 height 5
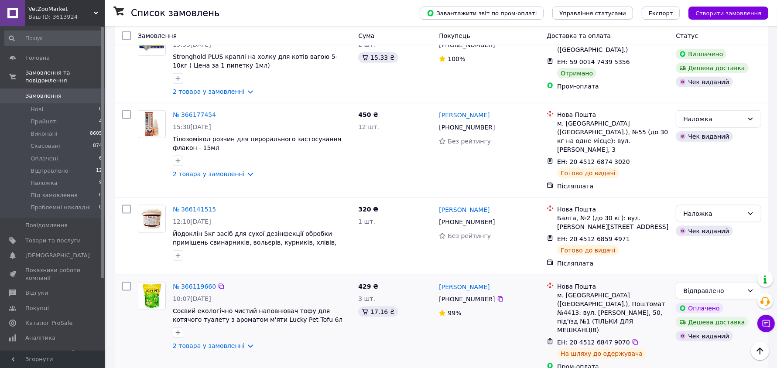
scroll to position [927, 0]
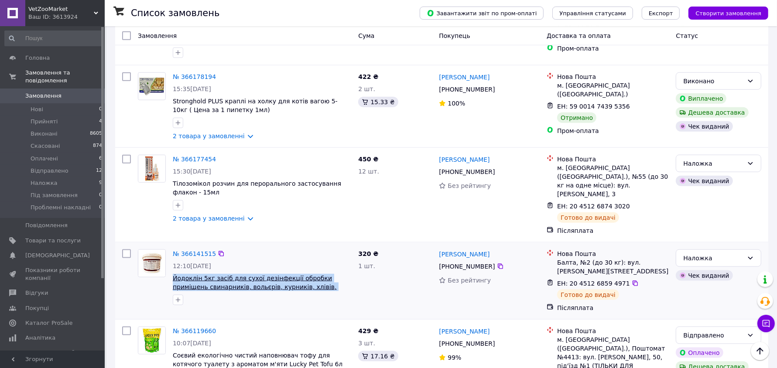
drag, startPoint x: 323, startPoint y: 231, endPoint x: 172, endPoint y: 222, distance: 151.3
click at [173, 274] on span "Йодоклін 5кг засіб для сухої дезінфекції обробки приміщень свинарників, вольєрі…" at bounding box center [262, 282] width 178 height 17
click at [218, 250] on icon at bounding box center [221, 253] width 7 height 7
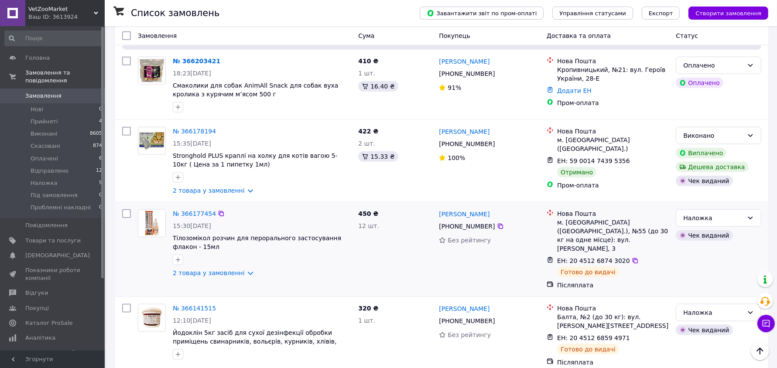
scroll to position [873, 0]
drag, startPoint x: 202, startPoint y: 197, endPoint x: 171, endPoint y: 192, distance: 30.9
click at [171, 206] on div "№ 366177454 15:30, 11.10.2025 Тілозомікол розчин для перорального застосування …" at bounding box center [261, 243] width 185 height 75
click at [218, 210] on icon at bounding box center [221, 213] width 7 height 7
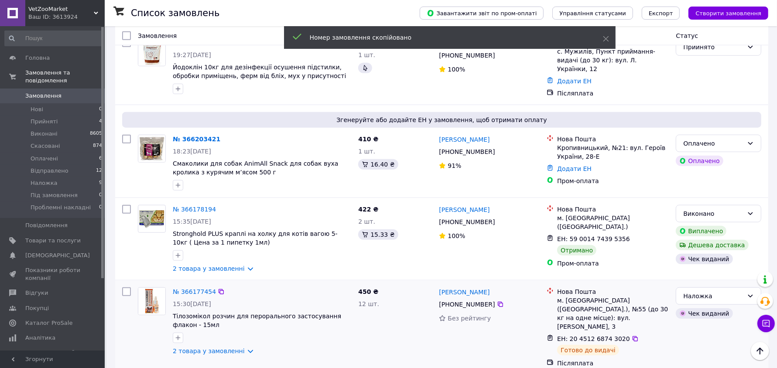
scroll to position [764, 0]
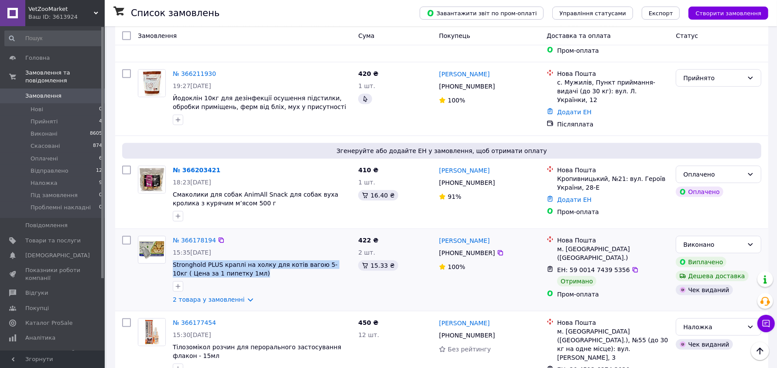
drag, startPoint x: 238, startPoint y: 223, endPoint x: 170, endPoint y: 219, distance: 67.7
click at [170, 233] on div "№ 366178194 15:35, 11.10.2025 Stronghold PLUS краплі на холку для котів вагою 5…" at bounding box center [261, 270] width 185 height 75
click at [218, 237] on icon at bounding box center [221, 240] width 7 height 7
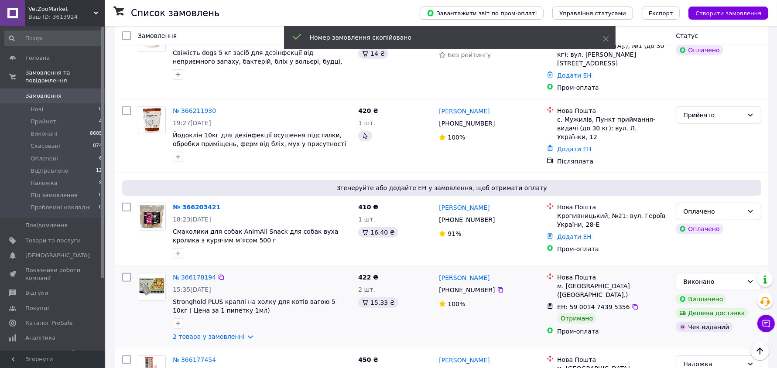
scroll to position [655, 0]
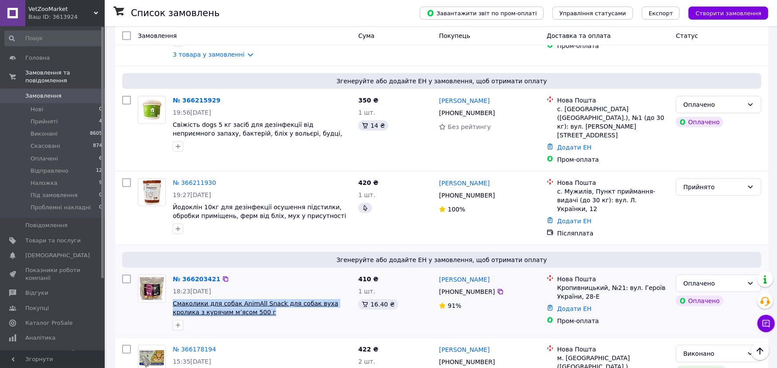
drag, startPoint x: 240, startPoint y: 263, endPoint x: 172, endPoint y: 257, distance: 67.9
click at [173, 299] on span "Смаколики для собак AnimAll Snack для собак вуха кролика з курячим м’ясом 500 г" at bounding box center [262, 307] width 178 height 17
click at [223, 277] on icon at bounding box center [225, 279] width 5 height 5
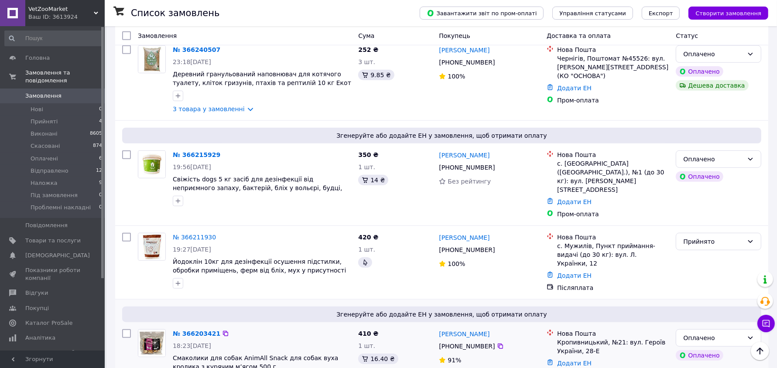
scroll to position [600, 0]
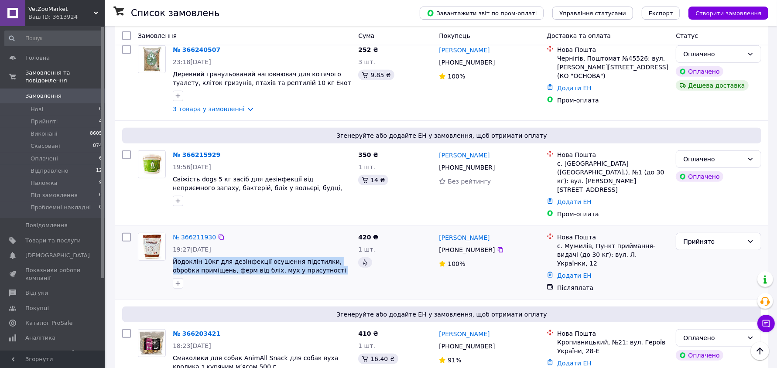
drag, startPoint x: 341, startPoint y: 227, endPoint x: 172, endPoint y: 219, distance: 169.1
click at [172, 230] on div "№ 366211930 19:27, 11.10.2025 Йодоклін 10кг для дезінфекції осушення підстилки,…" at bounding box center [261, 261] width 185 height 63
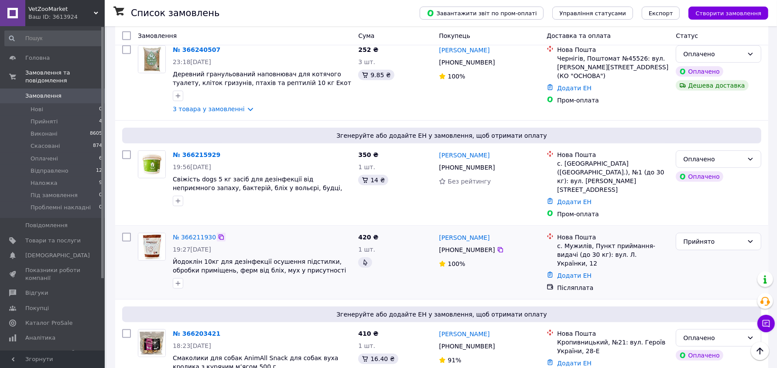
click at [218, 234] on icon at bounding box center [221, 237] width 7 height 7
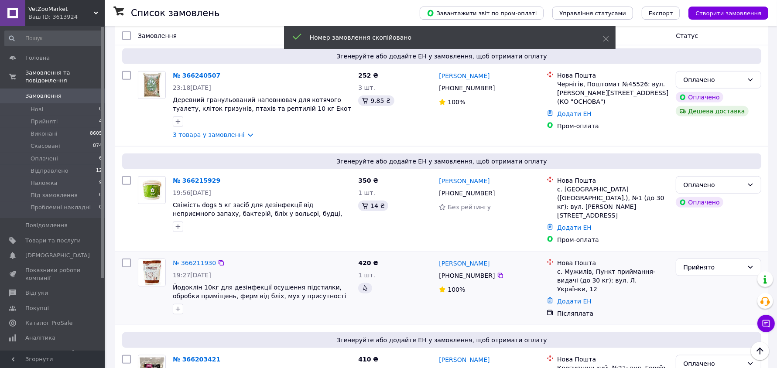
scroll to position [545, 0]
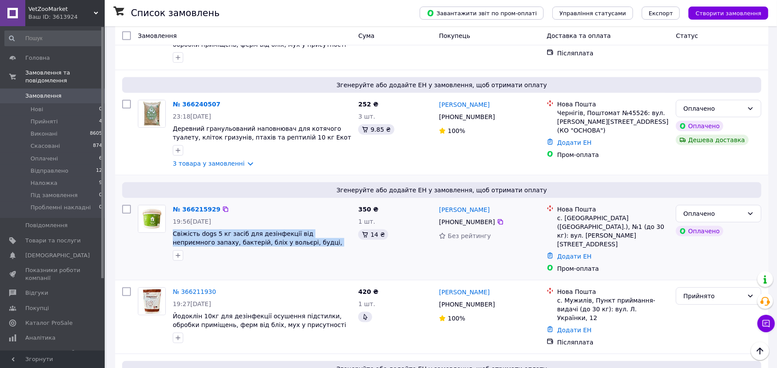
drag, startPoint x: 349, startPoint y: 214, endPoint x: 171, endPoint y: 203, distance: 177.5
click at [171, 203] on div "№ 366215929 19:56, 11.10.2025 Свіжість dogs 5 кг засіб для дезінфекції від непр…" at bounding box center [261, 233] width 185 height 63
click at [222, 206] on icon at bounding box center [225, 209] width 7 height 7
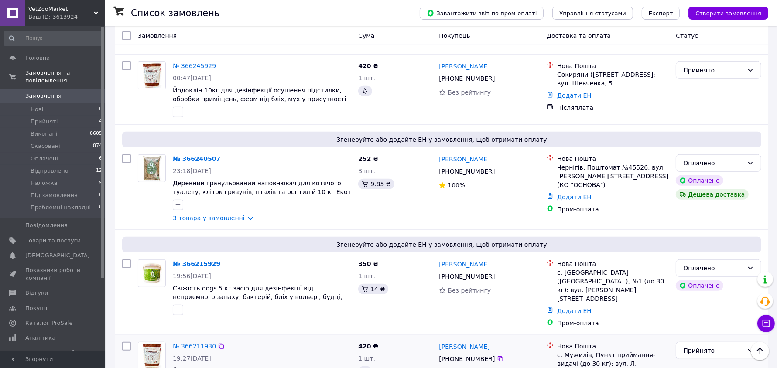
scroll to position [491, 0]
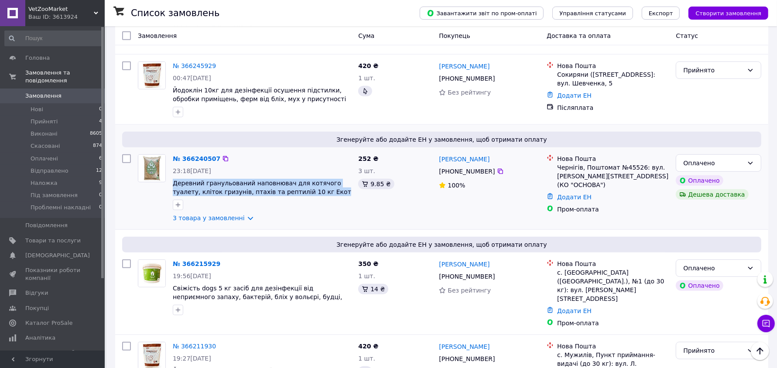
drag, startPoint x: 320, startPoint y: 156, endPoint x: 171, endPoint y: 151, distance: 149.3
click at [171, 151] on div "№ 366240507 23:18, 11.10.2025 Деревний гранульований наповнювач для котячого ту…" at bounding box center [261, 188] width 185 height 75
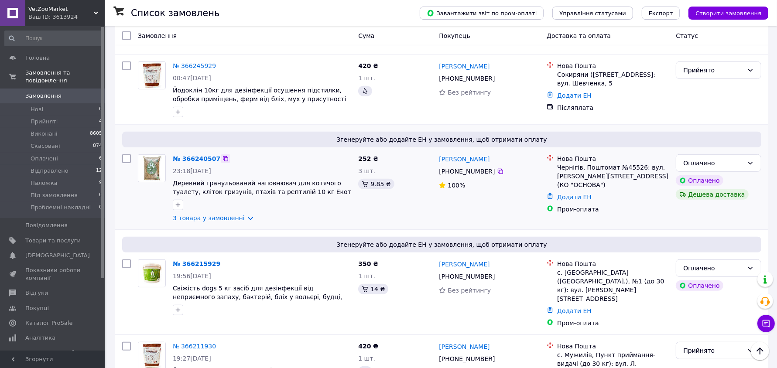
click at [222, 155] on icon at bounding box center [225, 158] width 7 height 7
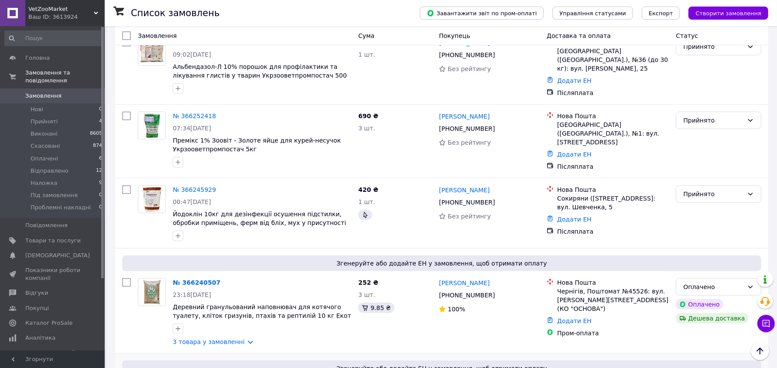
scroll to position [327, 0]
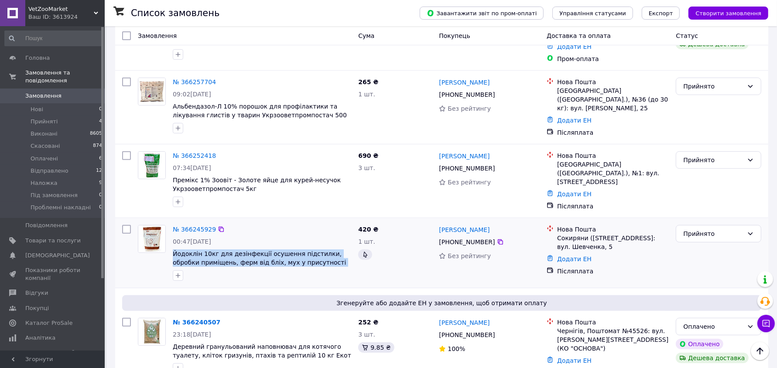
drag, startPoint x: 341, startPoint y: 233, endPoint x: 172, endPoint y: 223, distance: 169.2
click at [172, 223] on div "№ 366245929 00:47, 12.10.2025 Йодоклін 10кг для дезінфекції осушення підстилки,…" at bounding box center [261, 253] width 185 height 63
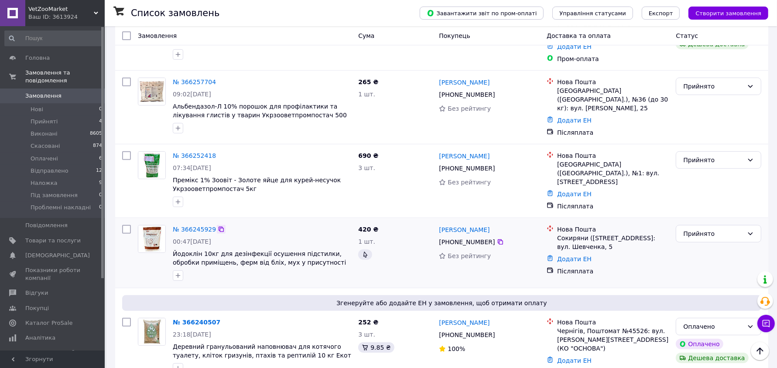
click at [218, 226] on icon at bounding box center [221, 229] width 7 height 7
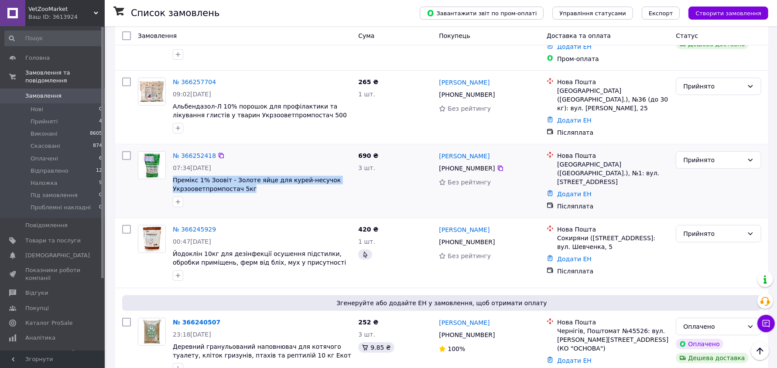
drag, startPoint x: 257, startPoint y: 161, endPoint x: 172, endPoint y: 154, distance: 85.8
click at [172, 154] on div "№ 366252418 07:34, 12.10.2025 Премікс 1% Зоовіт - Золоте яйце для курей-несучок…" at bounding box center [261, 179] width 185 height 63
click at [218, 152] on icon at bounding box center [221, 155] width 7 height 7
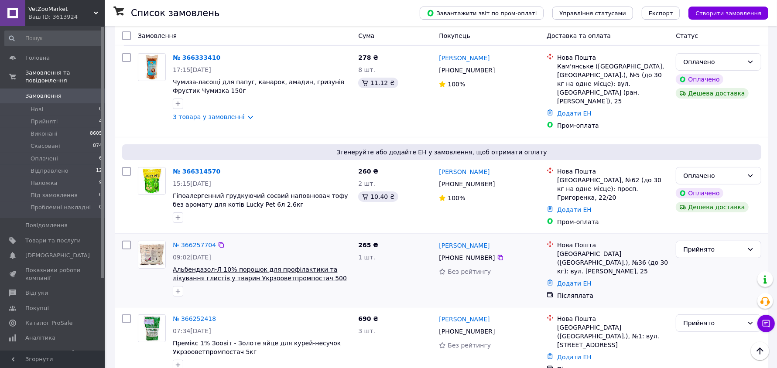
scroll to position [164, 0]
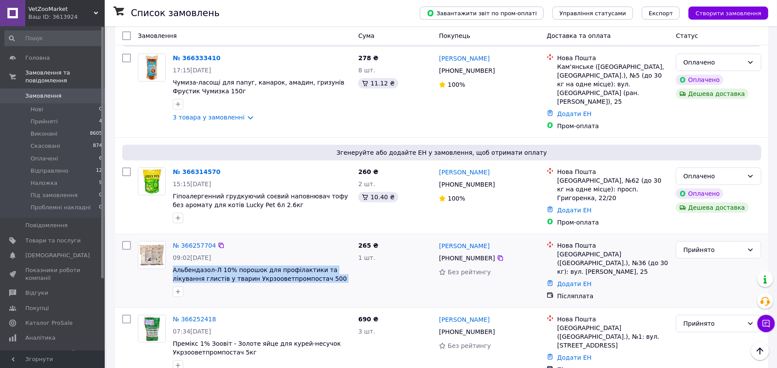
drag, startPoint x: 309, startPoint y: 254, endPoint x: 169, endPoint y: 246, distance: 139.9
click at [169, 246] on div "№ 366257704 09:02, 12.10.2025 Альбендазол-Л 10% порошок для профілактики та лік…" at bounding box center [261, 269] width 185 height 63
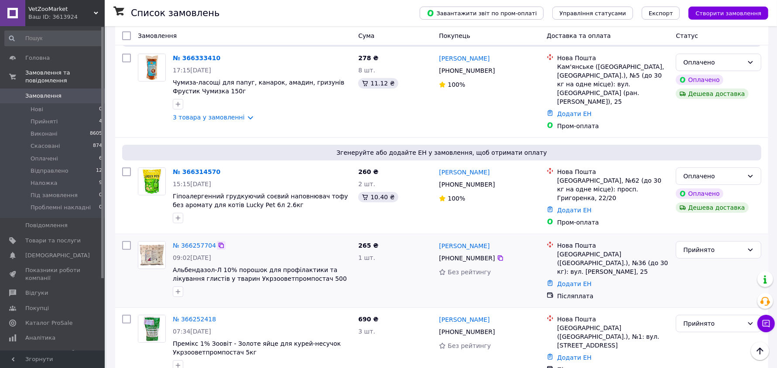
click at [219, 243] on icon at bounding box center [221, 245] width 5 height 5
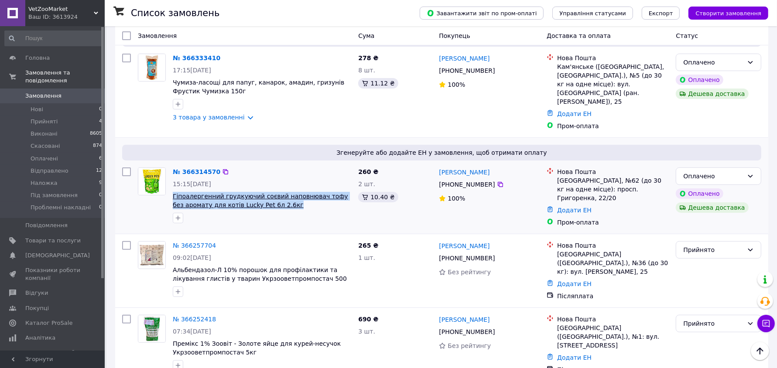
drag, startPoint x: 299, startPoint y: 185, endPoint x: 172, endPoint y: 176, distance: 127.3
click at [173, 192] on span "Гіпоалергенний грудкуючий соєвий наповнювач тофу без аромату для котів Lucky Pe…" at bounding box center [262, 200] width 178 height 17
click at [222, 168] on icon at bounding box center [225, 171] width 7 height 7
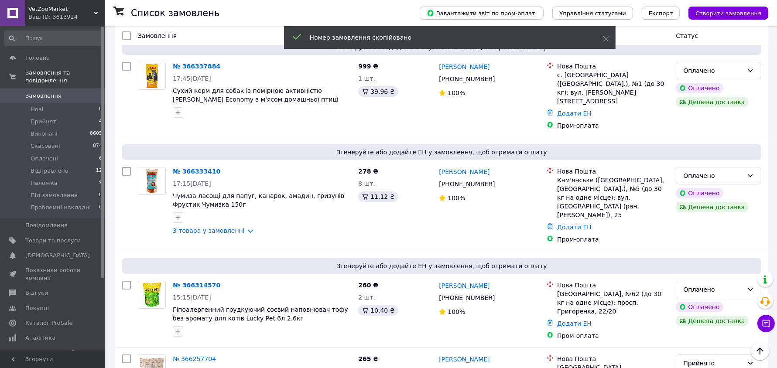
scroll to position [0, 0]
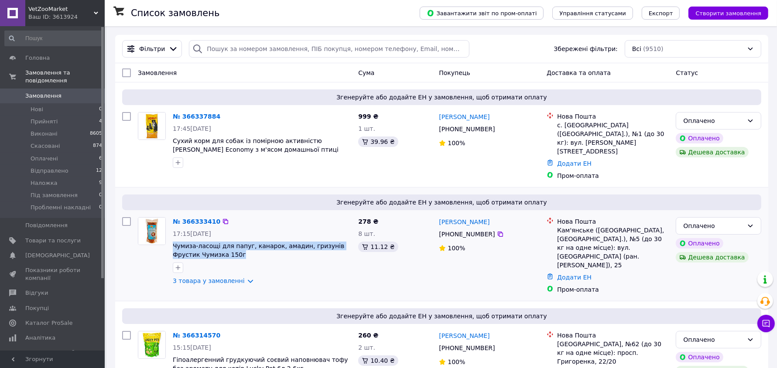
drag, startPoint x: 190, startPoint y: 237, endPoint x: 171, endPoint y: 235, distance: 19.3
click at [171, 235] on div "№ 366333410 17:15, 12.10.2025 Чумиза-ласощі для папуг, канарок, амадин, гризуні…" at bounding box center [261, 251] width 185 height 75
click at [222, 218] on icon at bounding box center [225, 221] width 7 height 7
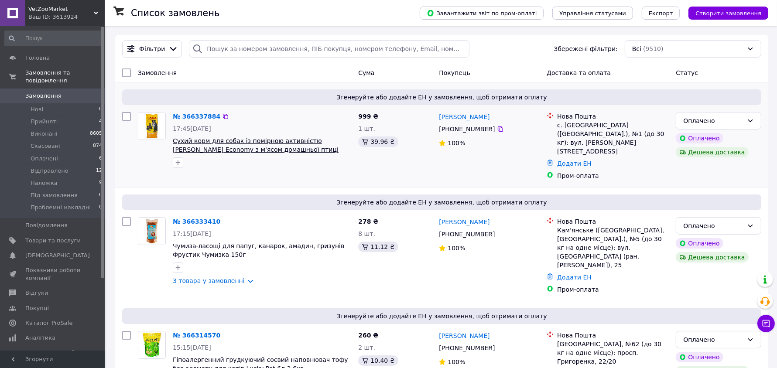
drag, startPoint x: 311, startPoint y: 149, endPoint x: 172, endPoint y: 142, distance: 138.5
click at [173, 142] on span "Сухий корм для собак із помірною активністю [PERSON_NAME] Economy з м'ясом дома…" at bounding box center [262, 145] width 178 height 17
click at [222, 113] on icon at bounding box center [225, 116] width 7 height 7
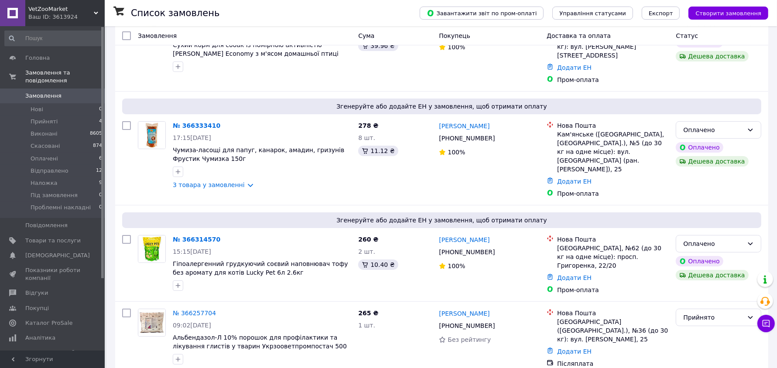
scroll to position [109, 0]
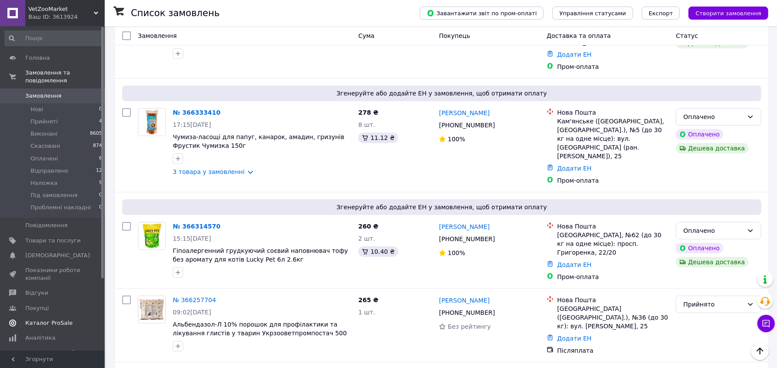
click at [55, 319] on span "Каталог ProSale" at bounding box center [48, 323] width 47 height 8
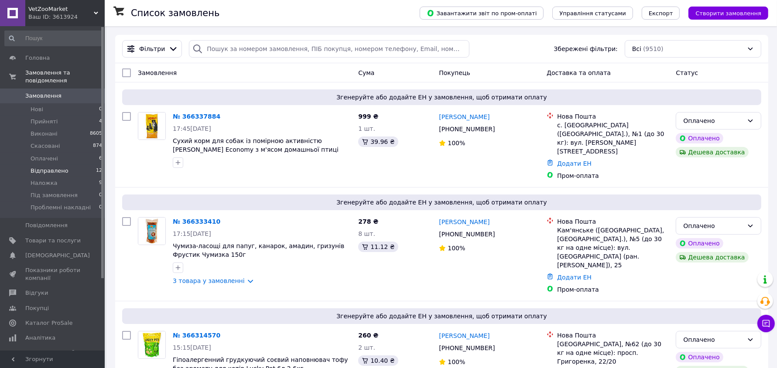
click at [57, 167] on span "Відправлено" at bounding box center [50, 171] width 38 height 8
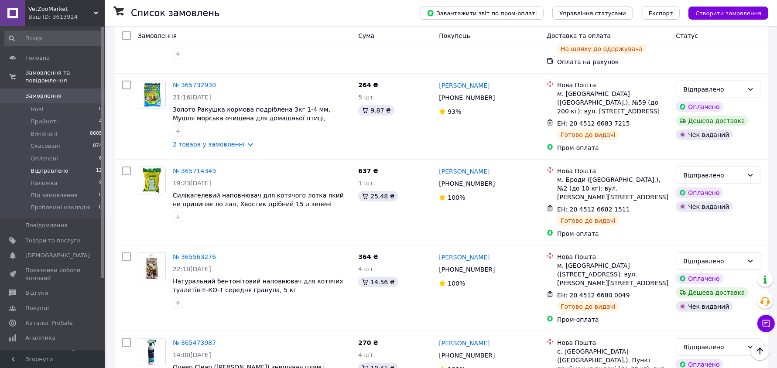
scroll to position [716, 0]
click at [55, 179] on li "Наложка 9" at bounding box center [53, 183] width 107 height 12
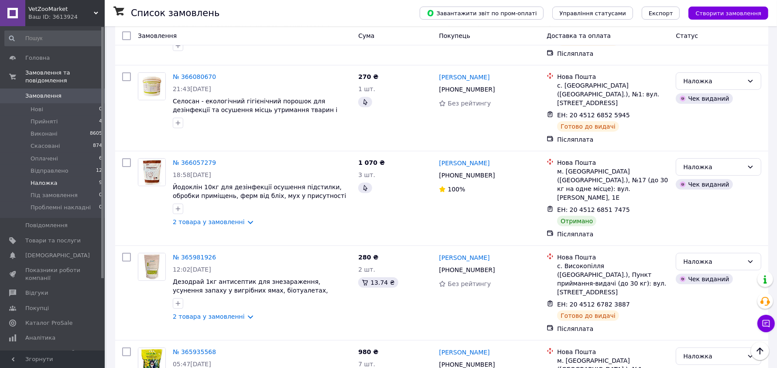
scroll to position [164, 0]
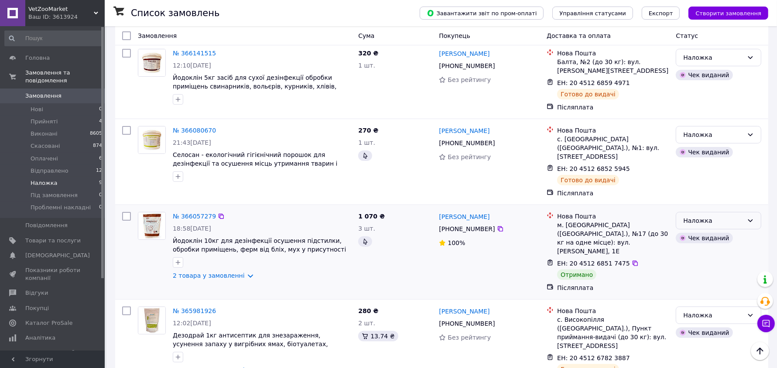
click at [733, 216] on div "Наложка" at bounding box center [713, 221] width 60 height 10
click at [689, 230] on li "Виконано" at bounding box center [719, 230] width 85 height 16
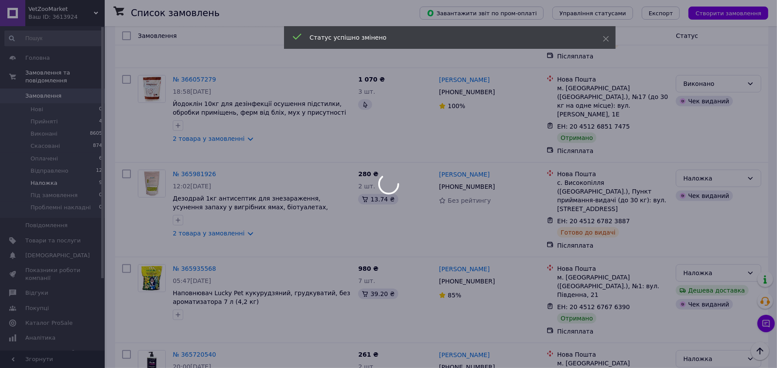
scroll to position [327, 0]
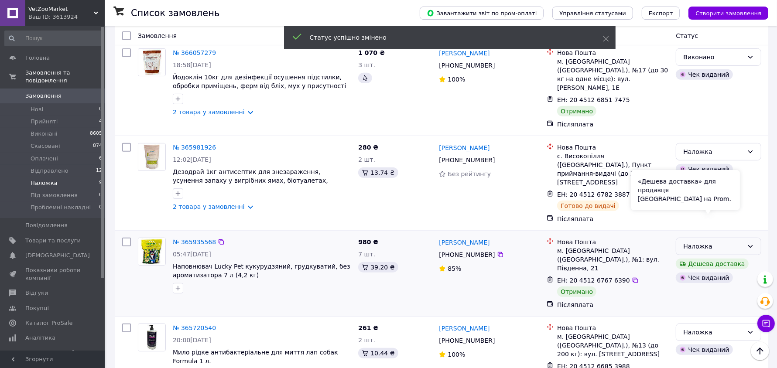
click at [720, 204] on div "«Дешева доставка» для продавця Новою Поштою на Prom." at bounding box center [685, 190] width 109 height 40
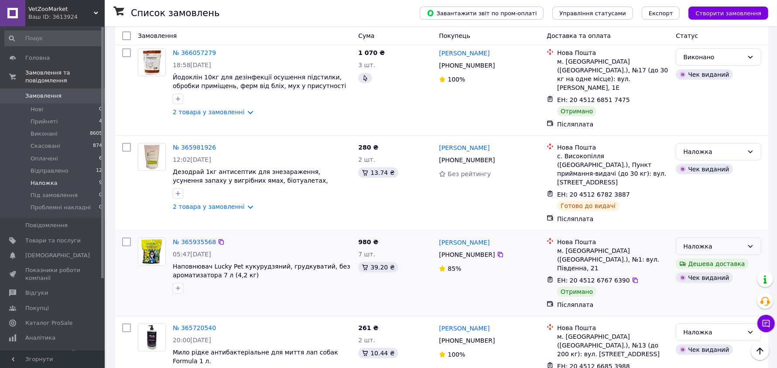
click at [742, 242] on div "Наложка" at bounding box center [713, 247] width 60 height 10
click at [699, 236] on li "Виконано" at bounding box center [719, 238] width 85 height 16
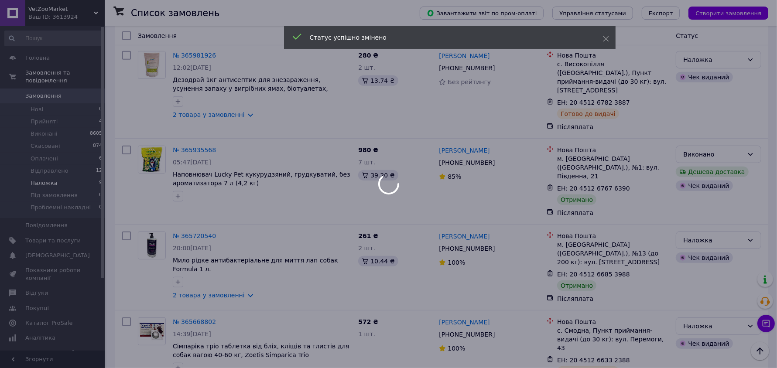
scroll to position [436, 0]
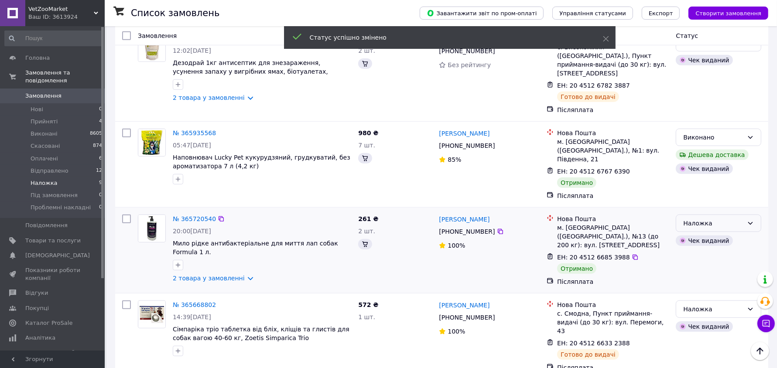
click at [715, 219] on div "Наложка" at bounding box center [713, 224] width 60 height 10
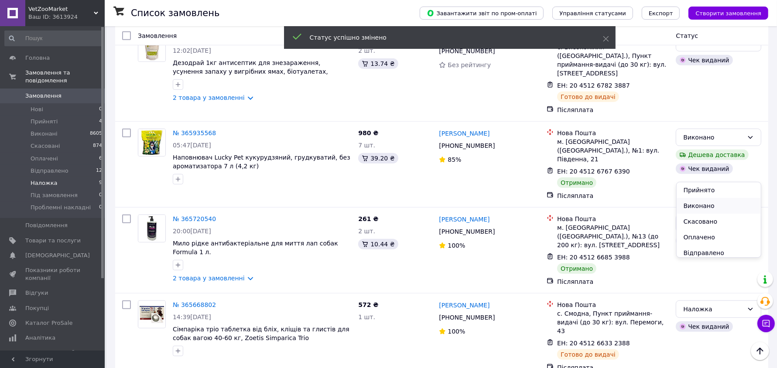
click at [693, 204] on li "Виконано" at bounding box center [719, 206] width 85 height 16
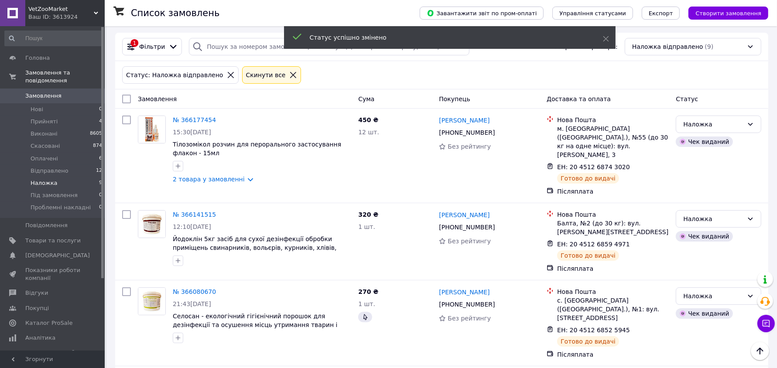
scroll to position [0, 0]
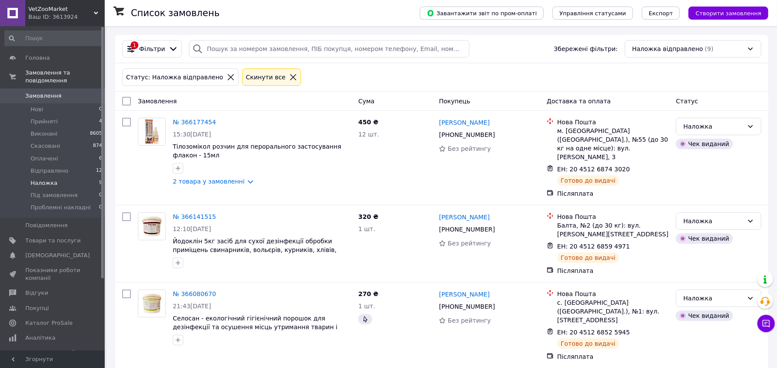
click at [48, 92] on span "Замовлення" at bounding box center [43, 96] width 36 height 8
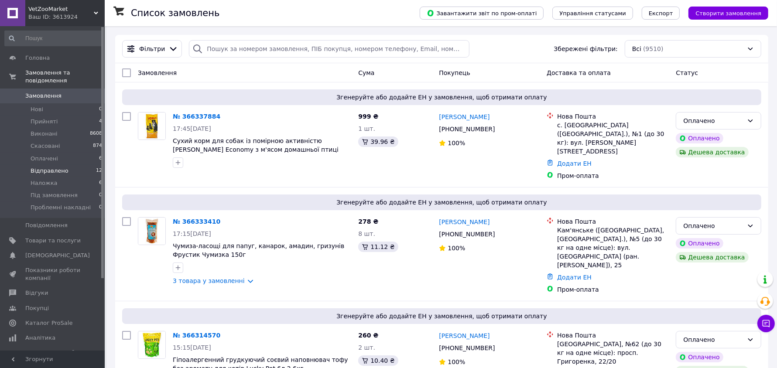
click at [48, 167] on span "Відправлено" at bounding box center [50, 171] width 38 height 8
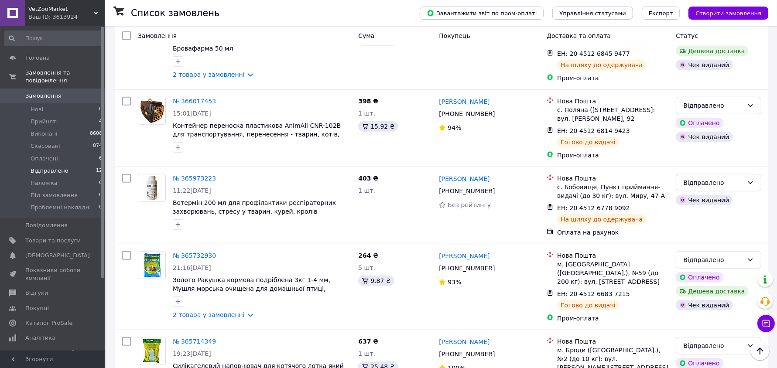
scroll to position [716, 0]
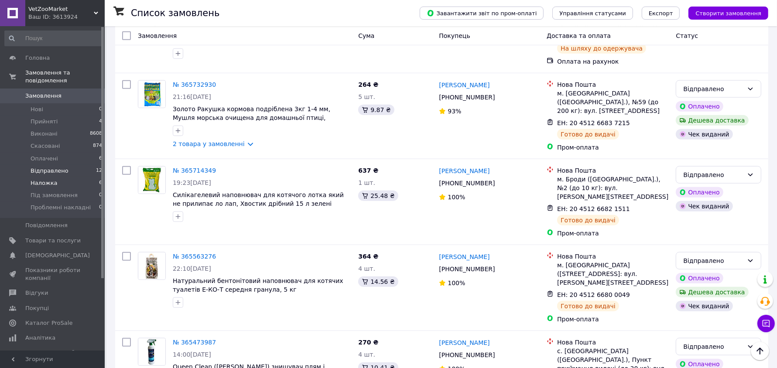
click at [59, 177] on li "Наложка 6" at bounding box center [53, 183] width 107 height 12
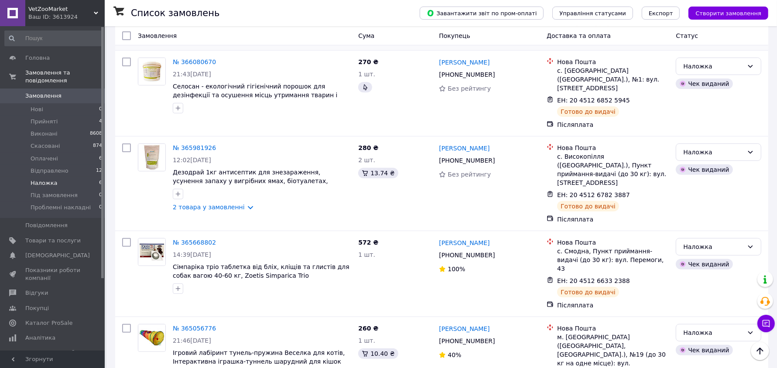
scroll to position [233, 0]
click at [42, 89] on link "Замовлення 0" at bounding box center [53, 96] width 107 height 15
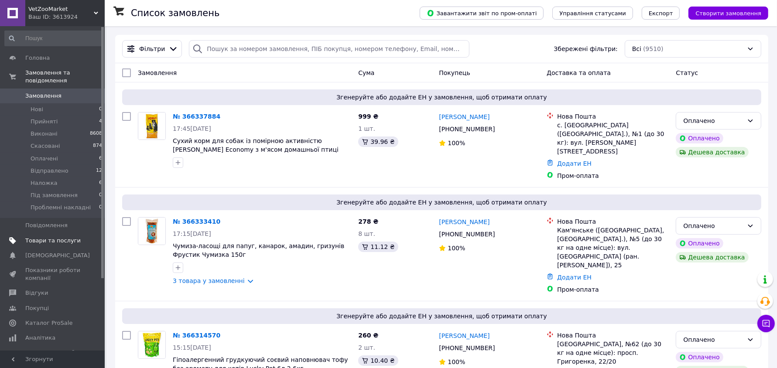
click at [48, 237] on span "Товари та послуги" at bounding box center [52, 241] width 55 height 8
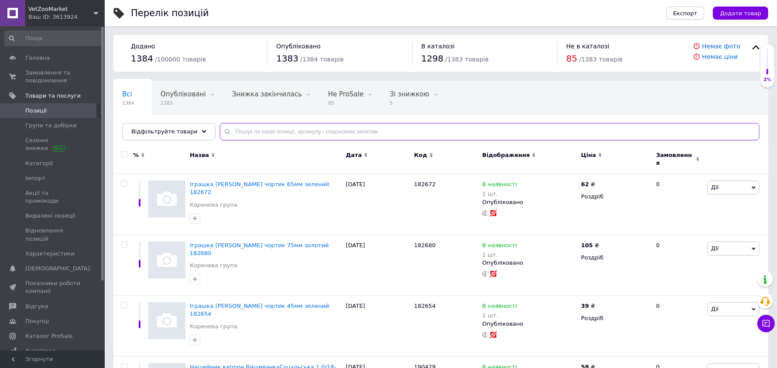
click at [261, 130] on input "text" at bounding box center [490, 131] width 540 height 17
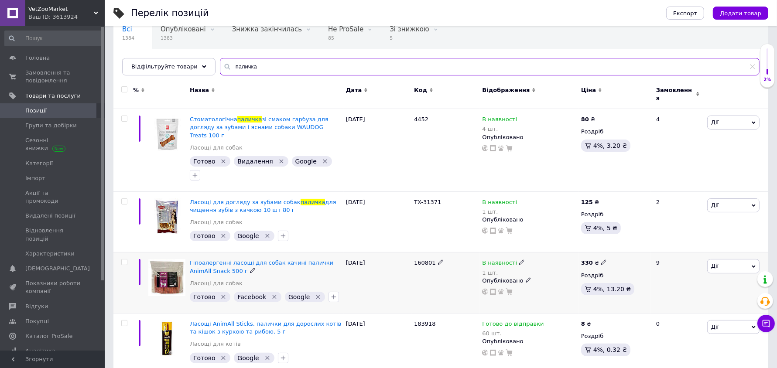
scroll to position [109, 0]
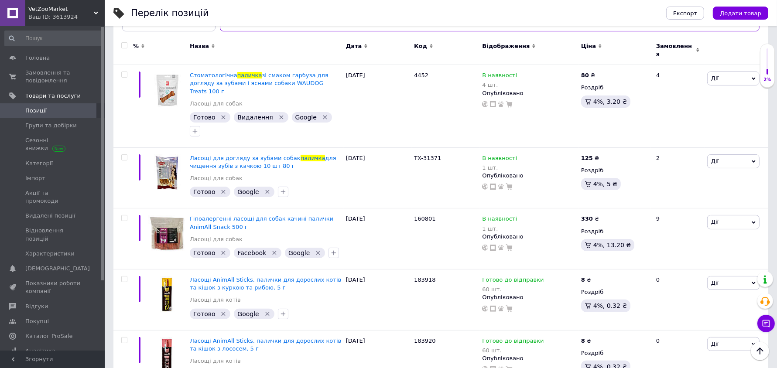
type input "паличка"
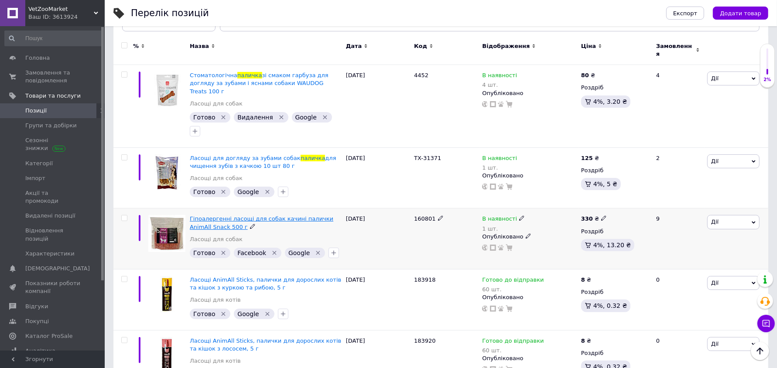
click at [216, 216] on span "Гіпоалергенні ласощі для собак качині палички AnimAll Snack 500 г" at bounding box center [262, 223] width 144 height 14
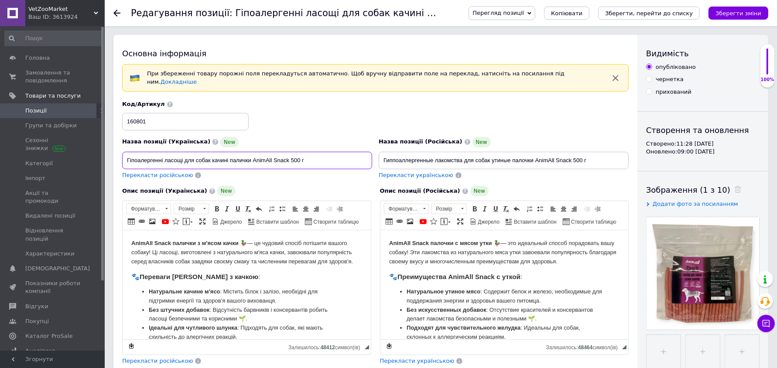
drag, startPoint x: 162, startPoint y: 155, endPoint x: 123, endPoint y: 155, distance: 38.4
click at [123, 155] on input "Гіпоалергенні ласощі для собак качині палички AnimAll Snack 500 г" at bounding box center [247, 160] width 250 height 17
drag, startPoint x: 211, startPoint y: 154, endPoint x: 251, endPoint y: 154, distance: 40.1
click at [251, 154] on input "Гіпоалергенні ласощі для собак качині палички AnimAll Snack 500 г" at bounding box center [247, 160] width 250 height 17
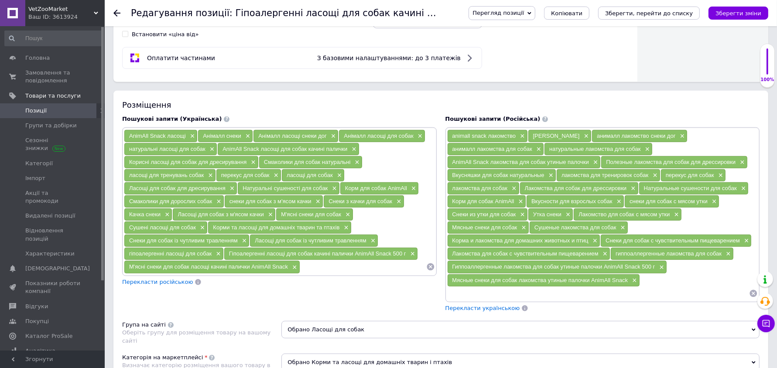
scroll to position [491, 0]
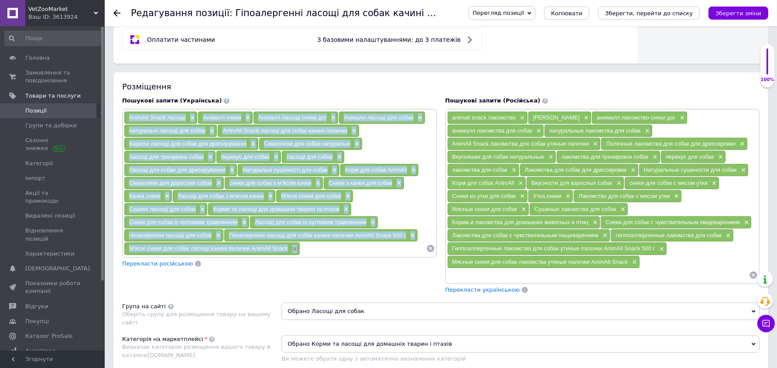
copy div "AnimAll Snack ласощі × Анімалл снеки × Анімалл ласощі снеки дог × Анімалл ласощ…"
drag, startPoint x: 129, startPoint y: 118, endPoint x: 296, endPoint y: 251, distance: 213.6
click at [296, 251] on div "AnimAll Snack ласощі × Анімалл снеки × Анімалл ласощі снеки дог × Анімалл ласощ…" at bounding box center [279, 183] width 311 height 144
copy div "animall snack лакомство × анималл снеки × анималл лакомство снеки дог × анималл…"
drag, startPoint x: 451, startPoint y: 119, endPoint x: 656, endPoint y: 250, distance: 243.1
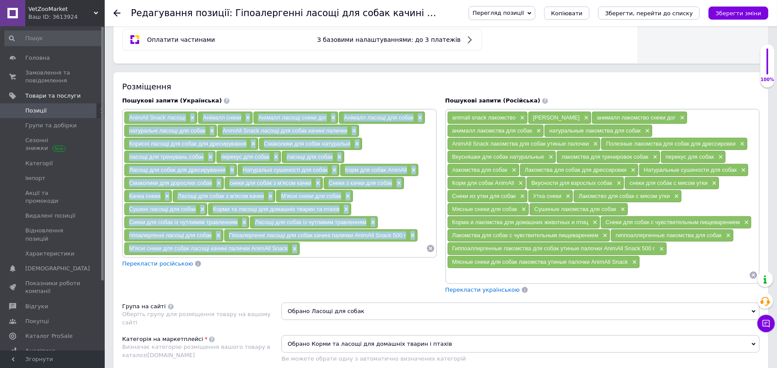
click at [656, 250] on div "animall snack лакомство × анималл снеки × анималл лакомство снеки дог × анималл…" at bounding box center [602, 196] width 311 height 171
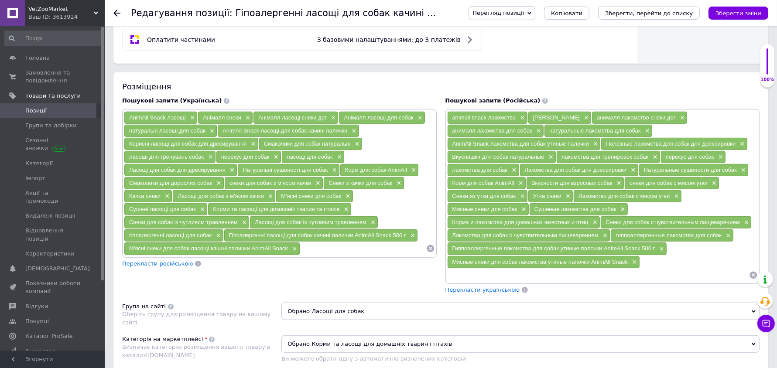
click at [668, 266] on div "animall snack лакомство × анималл снеки × анималл лакомство снеки дог × анималл…" at bounding box center [602, 196] width 311 height 171
click at [595, 222] on span "×" at bounding box center [594, 222] width 7 height 7
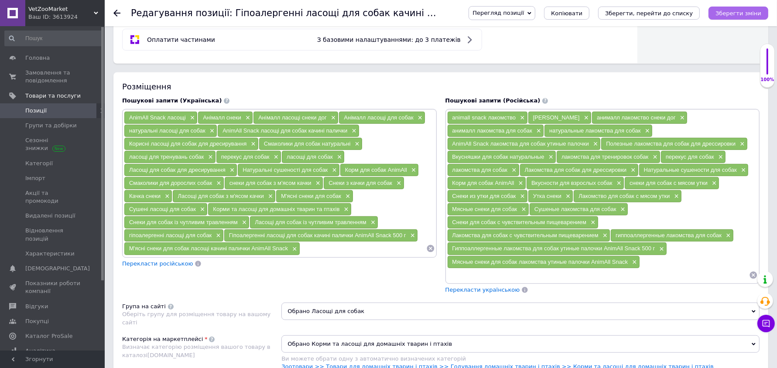
click at [736, 16] on icon "Зберегти зміни" at bounding box center [739, 13] width 46 height 7
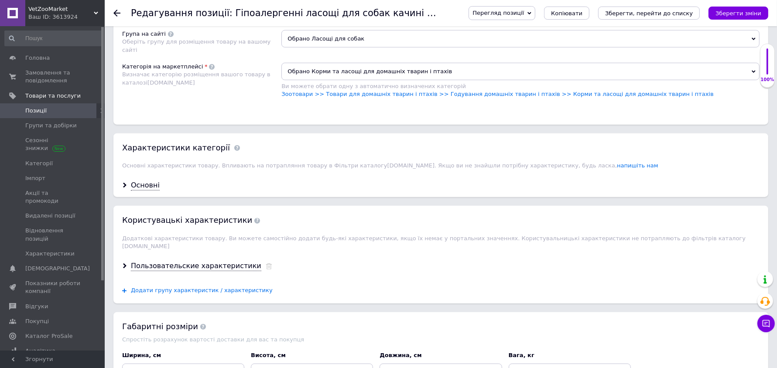
scroll to position [873, 0]
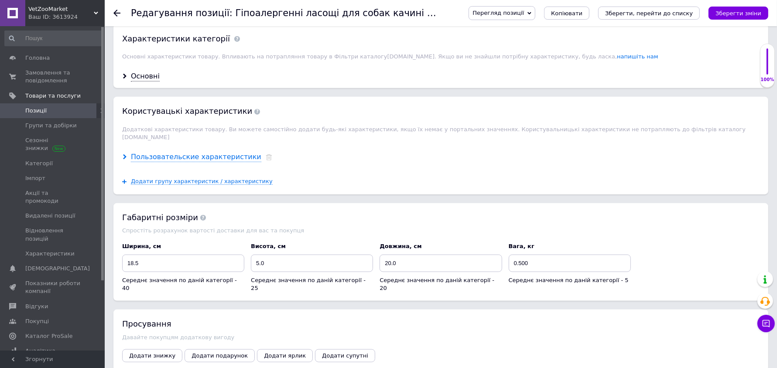
click at [176, 152] on div "Пользовательские характеристики" at bounding box center [196, 157] width 130 height 10
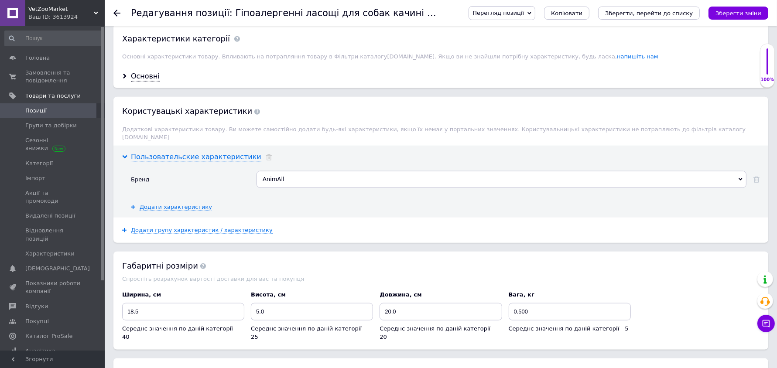
click at [176, 152] on div "Пользовательские характеристики" at bounding box center [196, 157] width 130 height 10
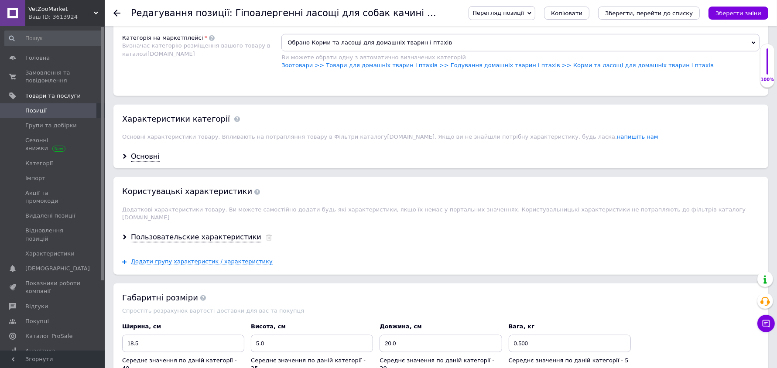
scroll to position [709, 0]
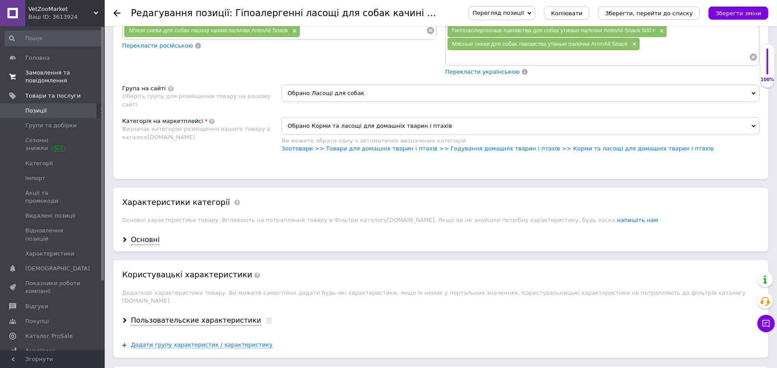
click at [38, 75] on span "Замовлення та повідомлення" at bounding box center [52, 77] width 55 height 16
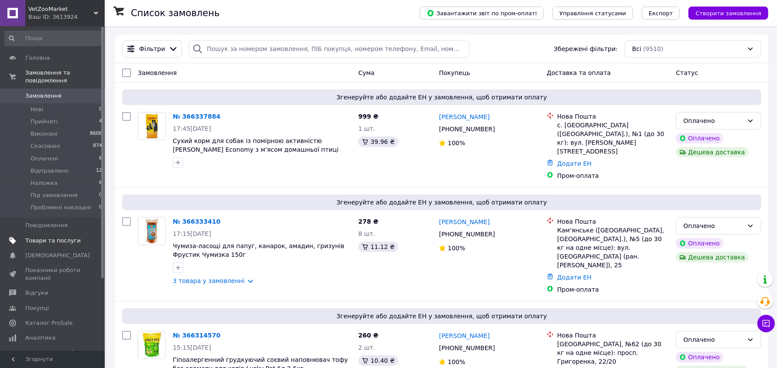
click at [48, 237] on span "Товари та послуги" at bounding box center [52, 241] width 55 height 8
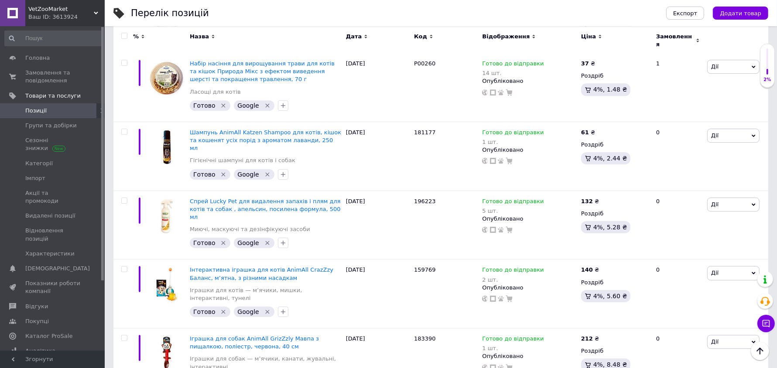
scroll to position [2564, 0]
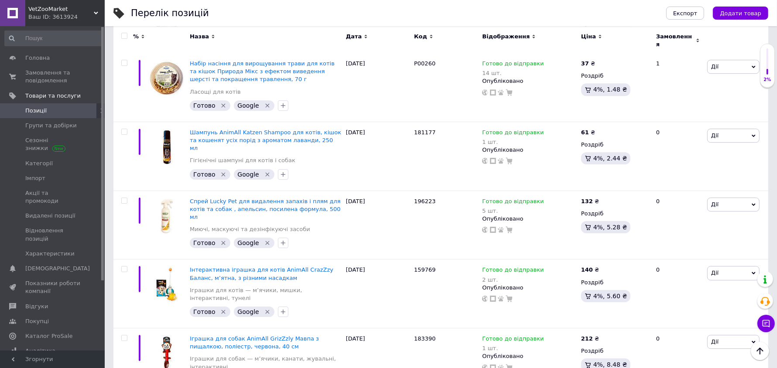
type input "0"
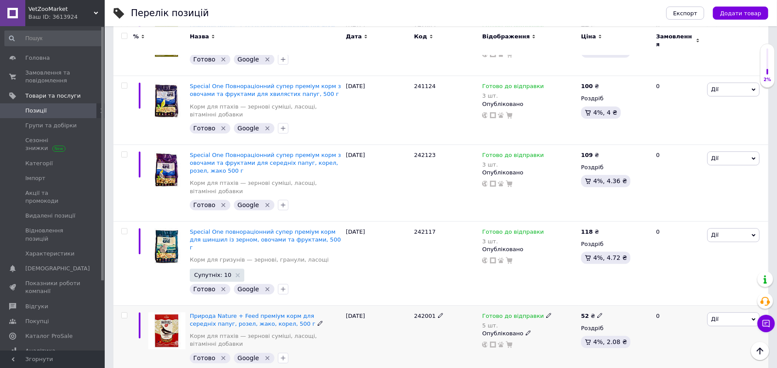
scroll to position [2182, 0]
click at [408, 305] on div "[DATE]" at bounding box center [378, 339] width 68 height 69
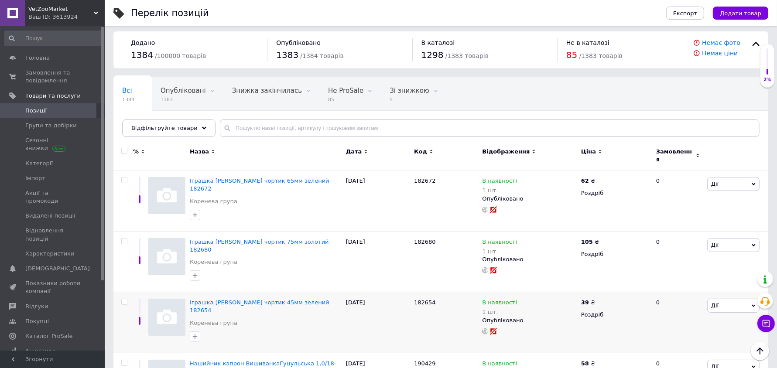
scroll to position [0, 0]
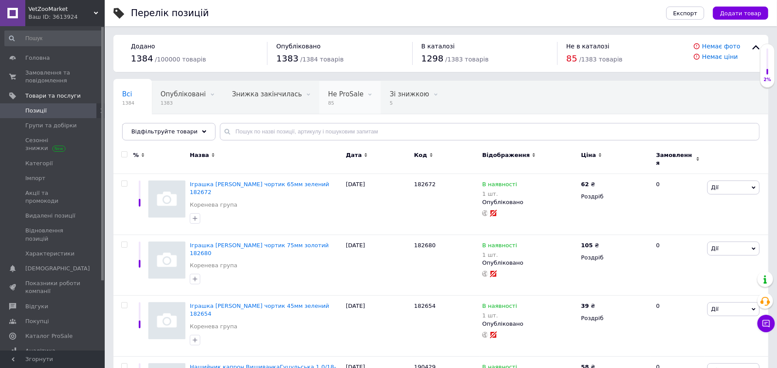
click at [324, 99] on div "Не ProSale 85" at bounding box center [350, 97] width 62 height 33
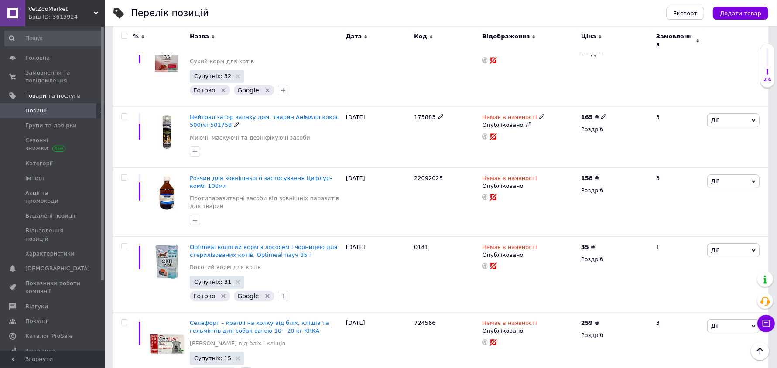
scroll to position [2836, 0]
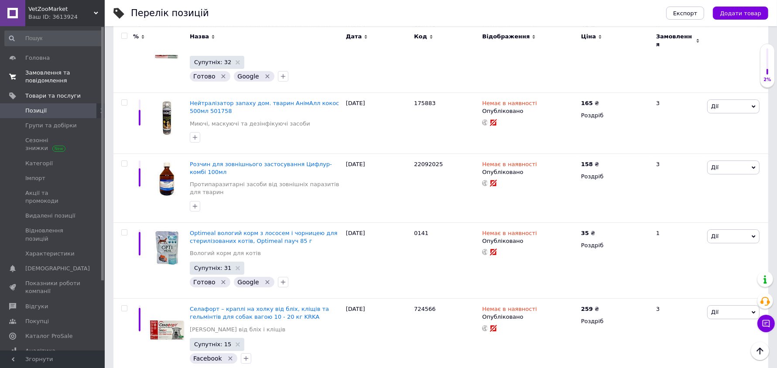
click at [35, 75] on span "Замовлення та повідомлення" at bounding box center [52, 77] width 55 height 16
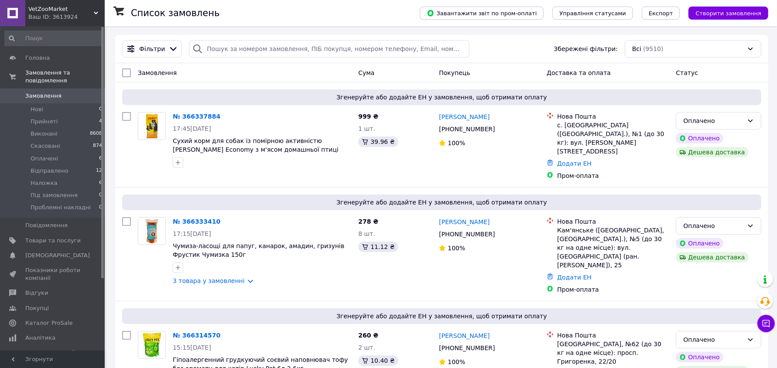
click at [36, 237] on span "Товари та послуги" at bounding box center [52, 241] width 55 height 8
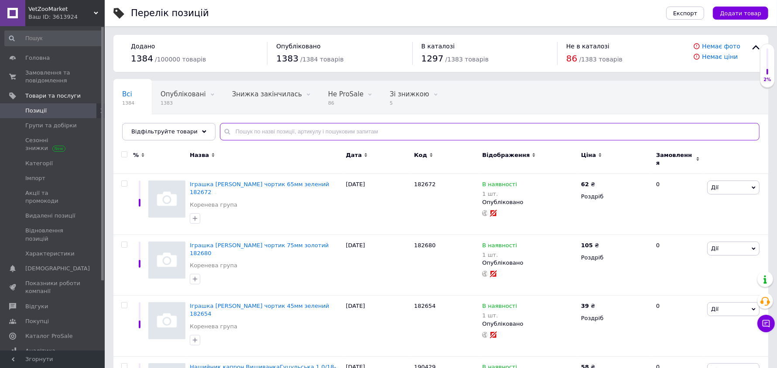
click at [287, 133] on input "text" at bounding box center [490, 131] width 540 height 17
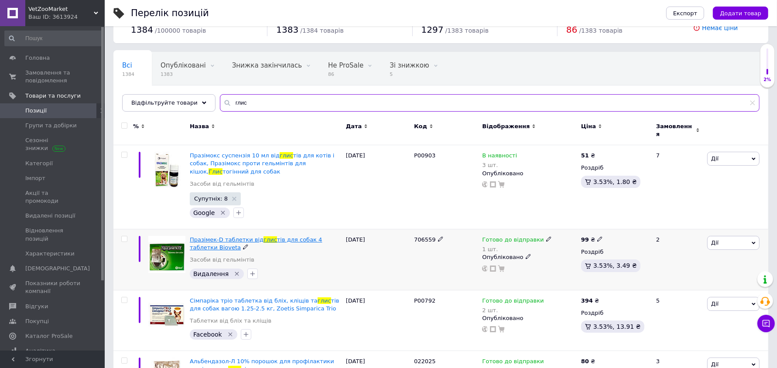
scroll to position [55, 0]
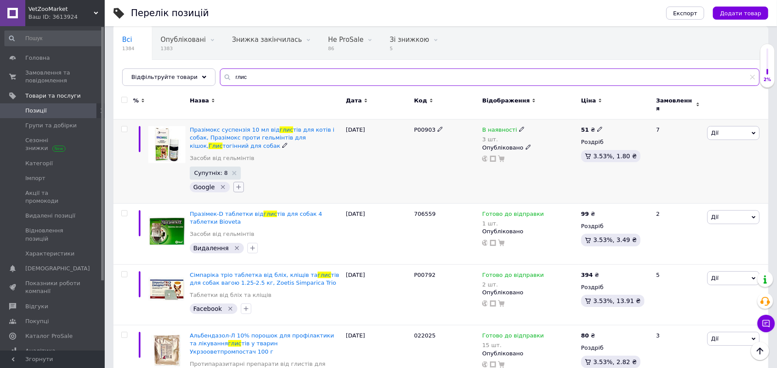
type input "глис"
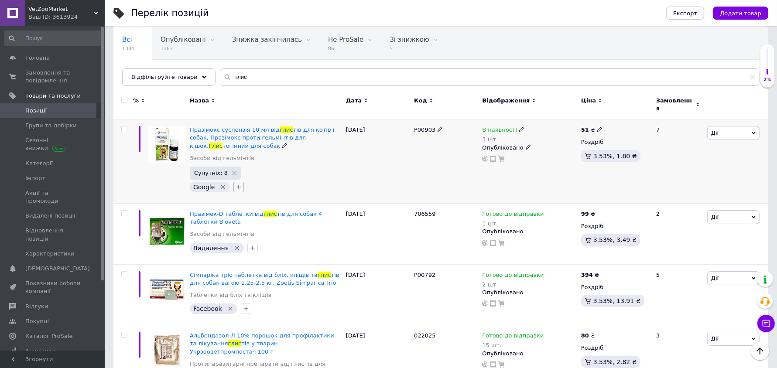
click at [236, 184] on icon "button" at bounding box center [238, 187] width 7 height 7
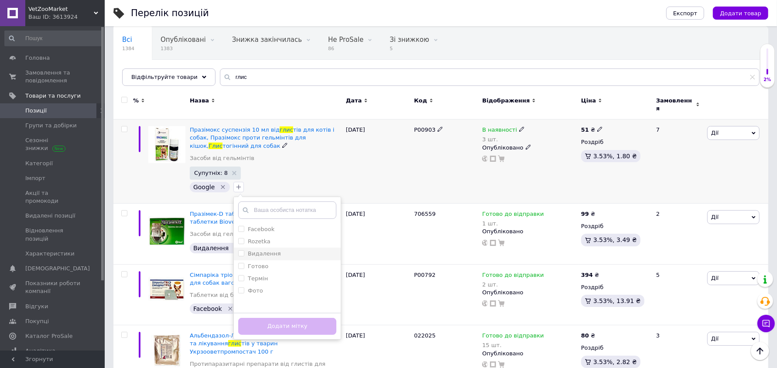
click at [270, 250] on label "Видалення" at bounding box center [264, 253] width 33 height 7
checkbox input "true"
click at [297, 322] on button "Додати мітку" at bounding box center [287, 326] width 98 height 17
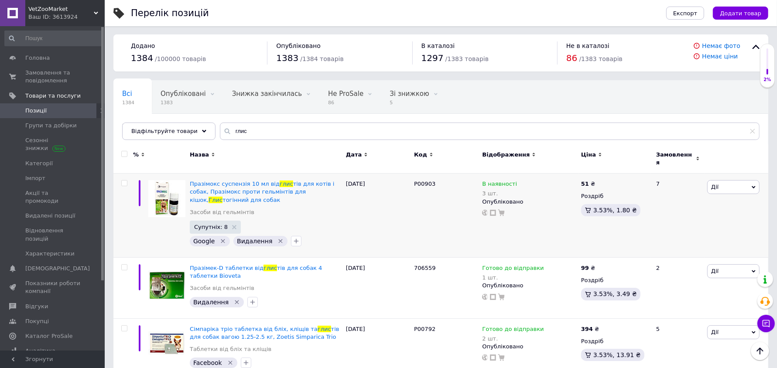
scroll to position [0, 0]
click at [286, 126] on input "глис" at bounding box center [490, 131] width 540 height 17
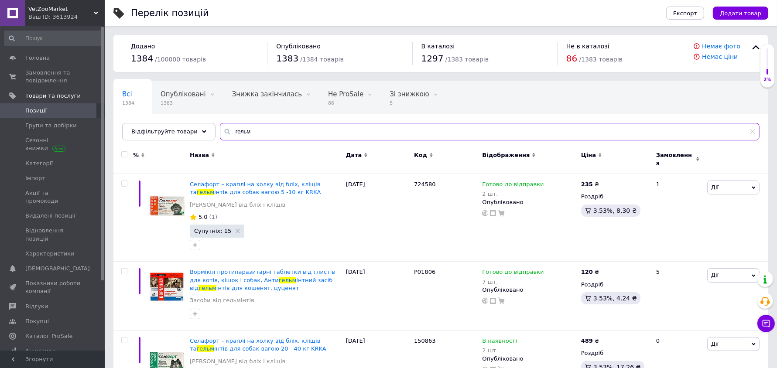
click at [294, 131] on input "гельм" at bounding box center [490, 131] width 540 height 17
paste input "60069"
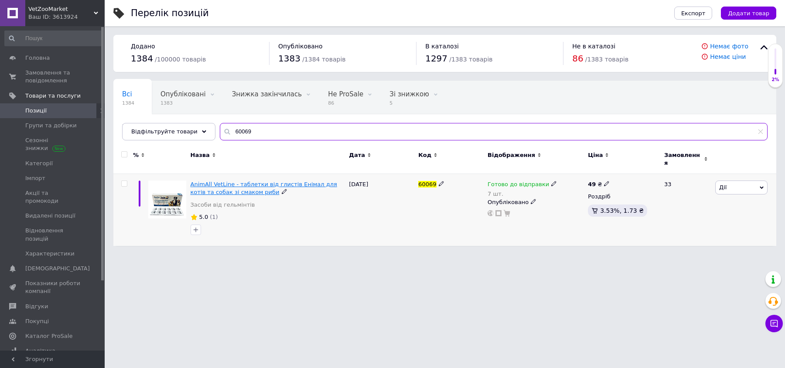
type input "60069"
click at [207, 181] on span "AnimAll VetLine - таблетки від глистів Енімал для котів та собак зі смаком риби" at bounding box center [264, 188] width 147 height 14
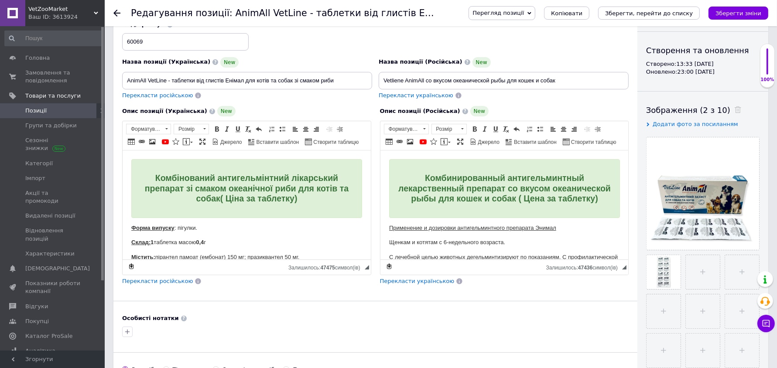
scroll to position [109, 0]
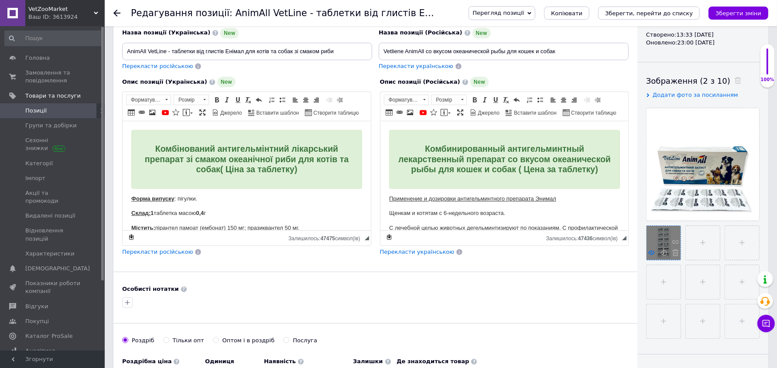
click at [649, 252] on use at bounding box center [651, 252] width 7 height 4
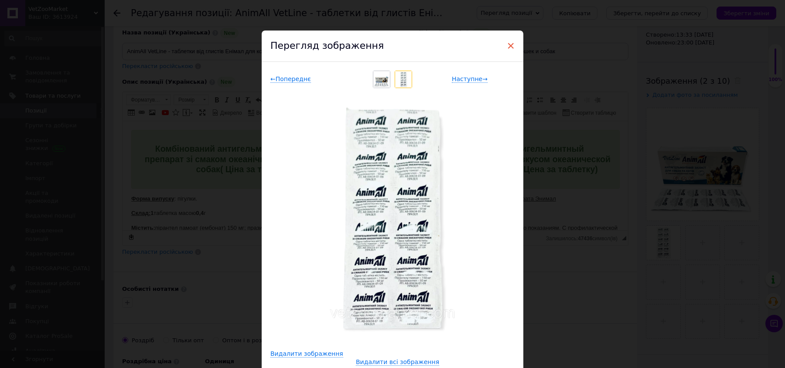
click at [513, 43] on span "×" at bounding box center [511, 45] width 8 height 15
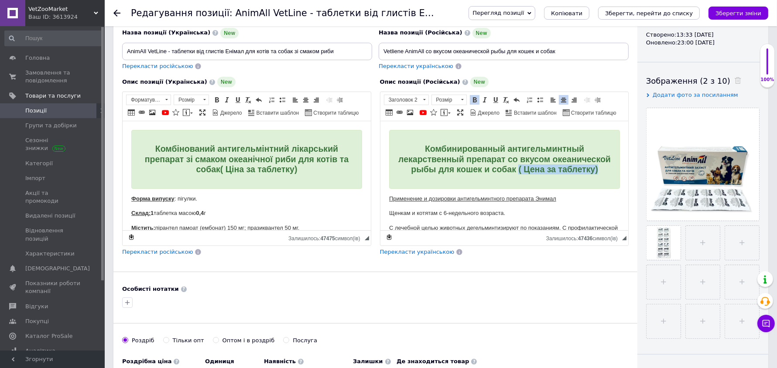
drag, startPoint x: 595, startPoint y: 170, endPoint x: 598, endPoint y: 183, distance: 13.4
click at [598, 175] on h2 "Комбинированный антигельминтный лекарственный препарат со вкусом океанической р…" at bounding box center [504, 159] width 217 height 31
drag, startPoint x: 254, startPoint y: 173, endPoint x: 347, endPoint y: 179, distance: 92.7
click at [347, 179] on div "Комбінований антигельмінтний лікарський препарат зі смаком океанічної риби для …" at bounding box center [246, 159] width 231 height 59
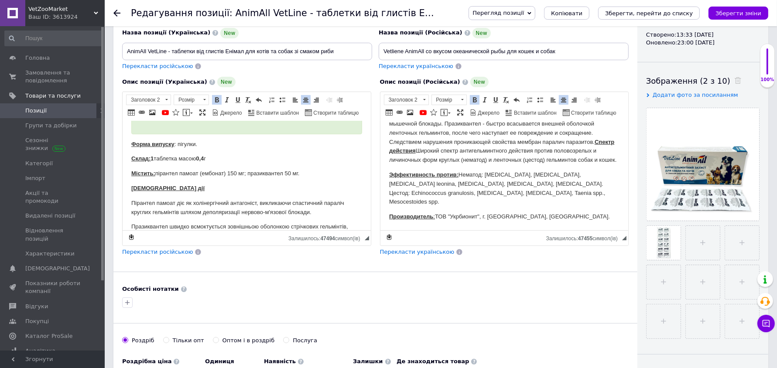
scroll to position [443, 0]
drag, startPoint x: 543, startPoint y: 218, endPoint x: 386, endPoint y: 224, distance: 157.7
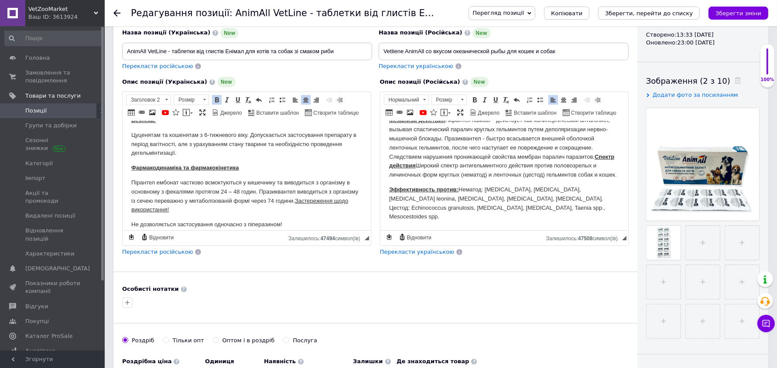
scroll to position [521, 0]
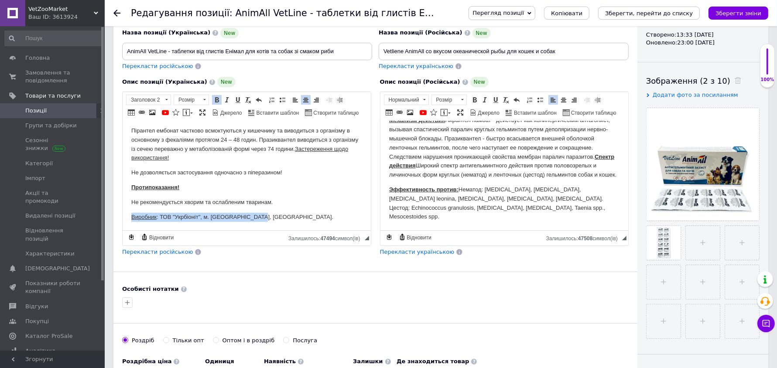
drag, startPoint x: 277, startPoint y: 215, endPoint x: 117, endPoint y: 215, distance: 160.6
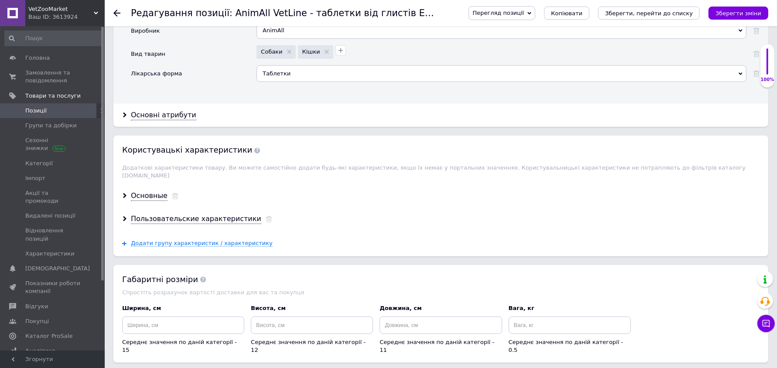
scroll to position [818, 0]
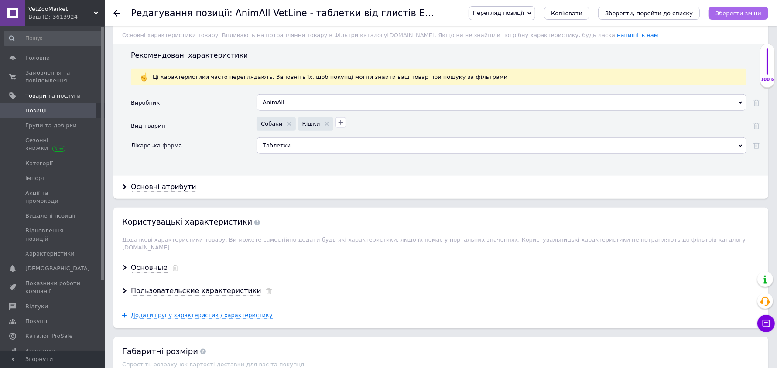
click at [763, 13] on button "Зберегти зміни" at bounding box center [739, 13] width 60 height 13
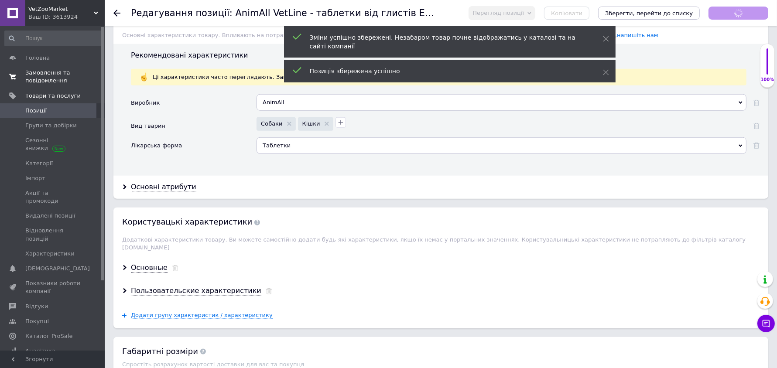
scroll to position [275, 0]
click at [40, 75] on span "Замовлення та повідомлення" at bounding box center [52, 77] width 55 height 16
